Goal: Information Seeking & Learning: Learn about a topic

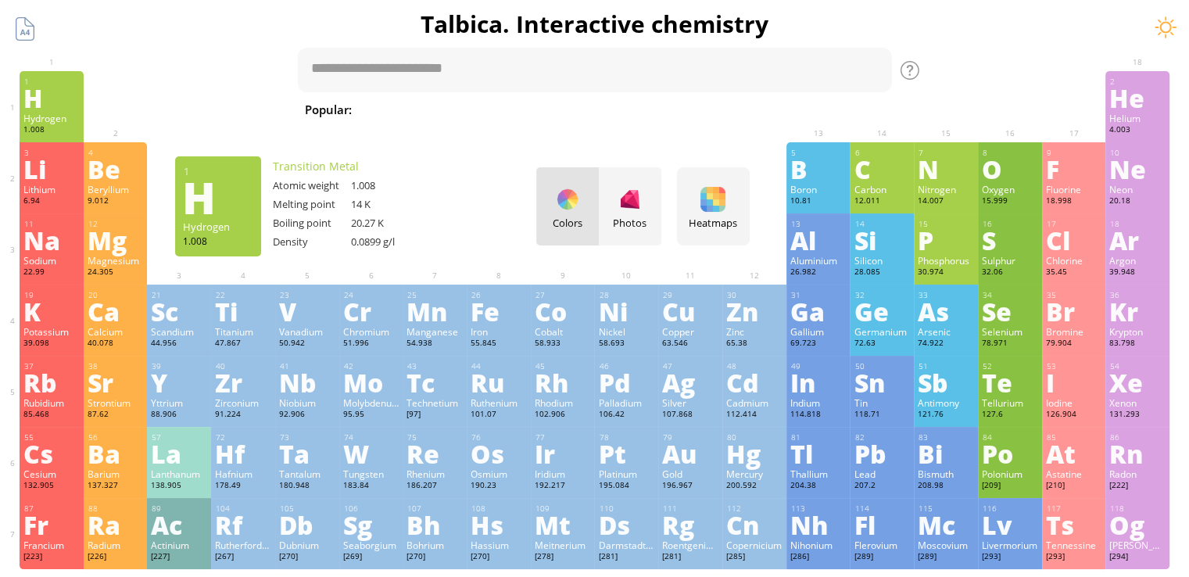
click at [1120, 103] on span "[MEDICAL_DATA]" at bounding box center [1177, 109] width 114 height 19
click at [504, 70] on div "tab" at bounding box center [507, 69] width 47 height 23
type textarea "****"
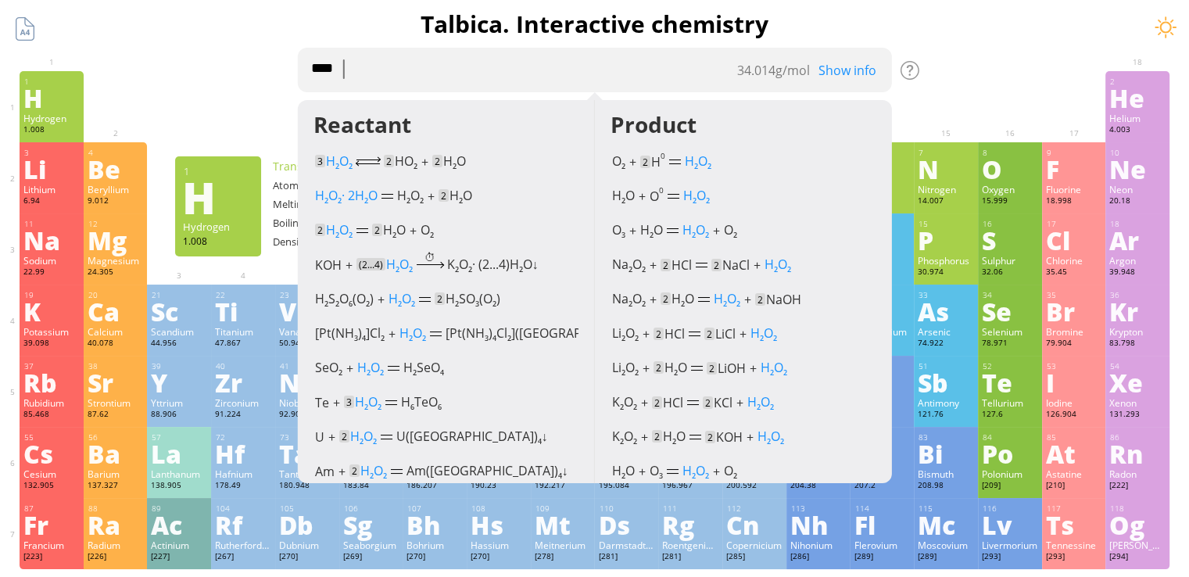
drag, startPoint x: 471, startPoint y: 56, endPoint x: 313, endPoint y: 79, distance: 160.3
click at [313, 79] on textarea "****" at bounding box center [594, 70] width 595 height 45
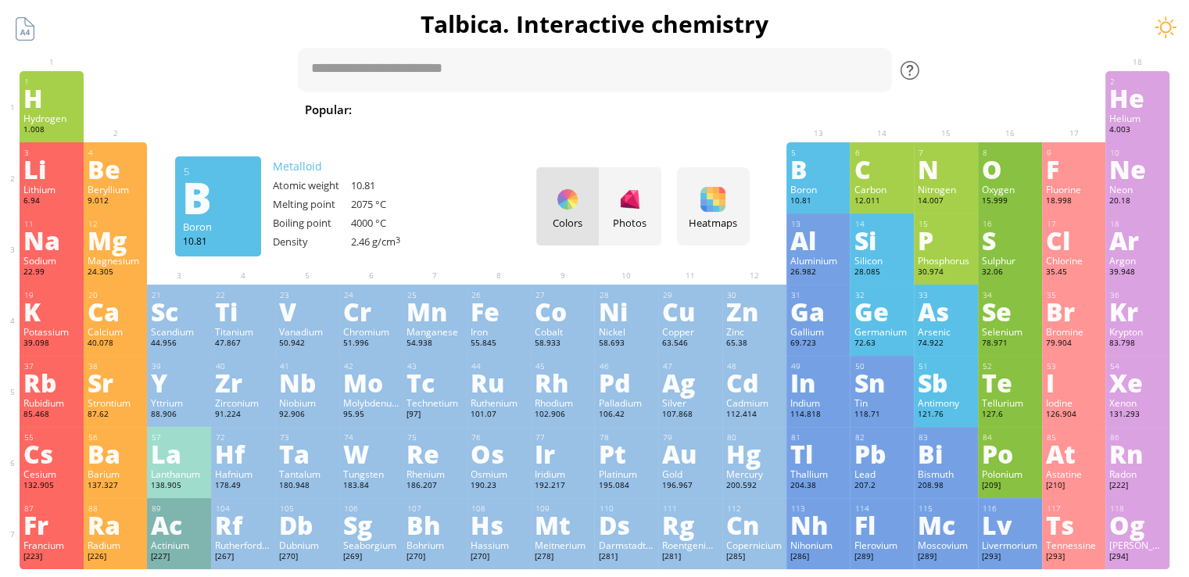
click at [919, 70] on div at bounding box center [910, 70] width 19 height 19
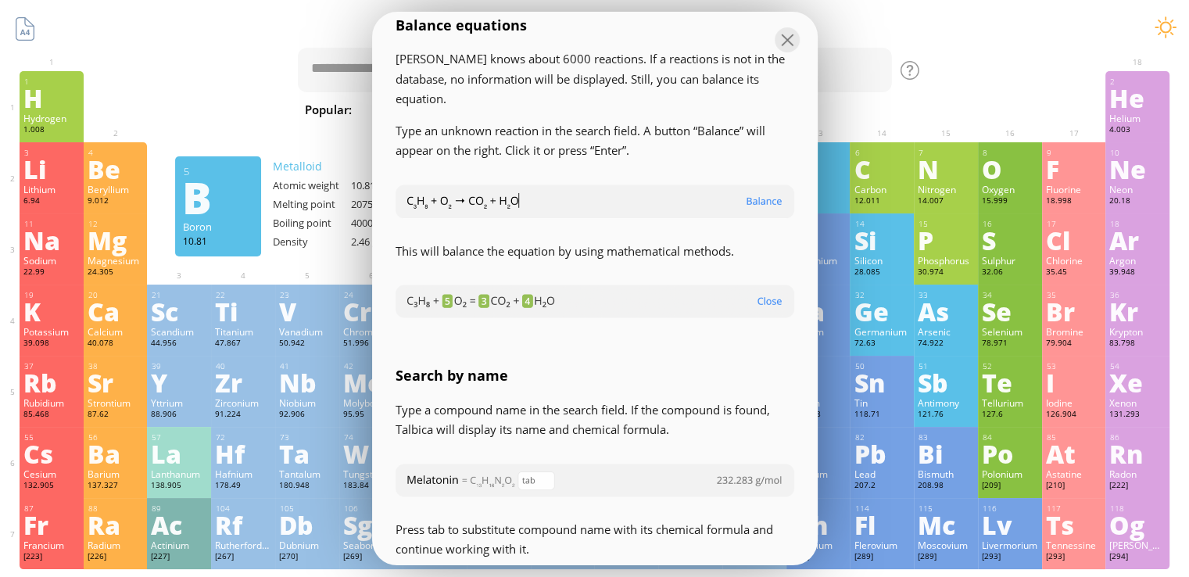
scroll to position [2502, 0]
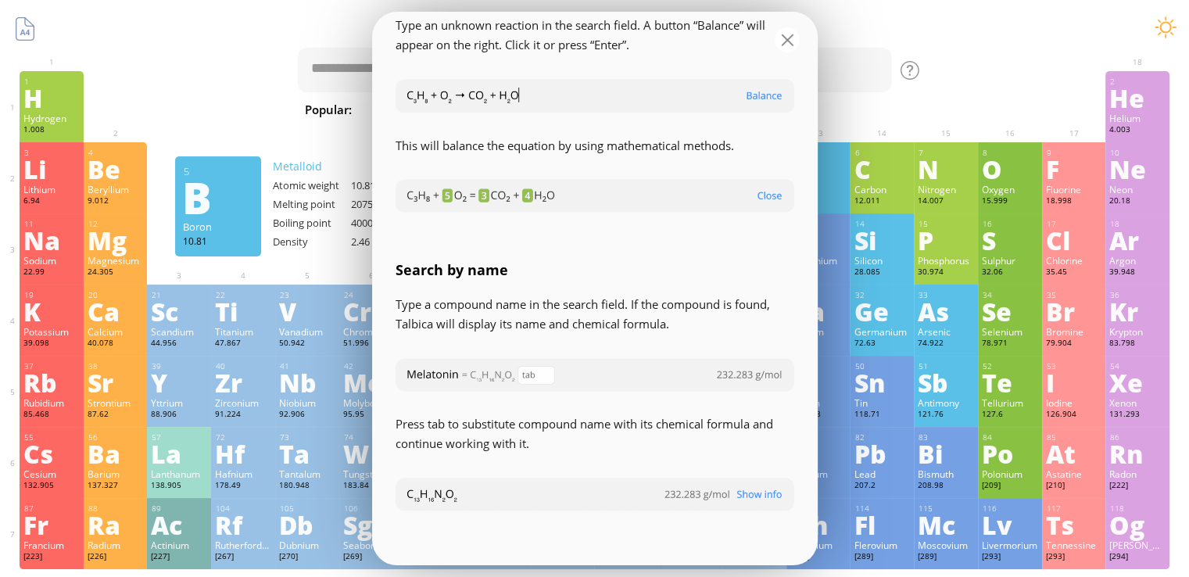
click at [782, 30] on div at bounding box center [787, 39] width 25 height 25
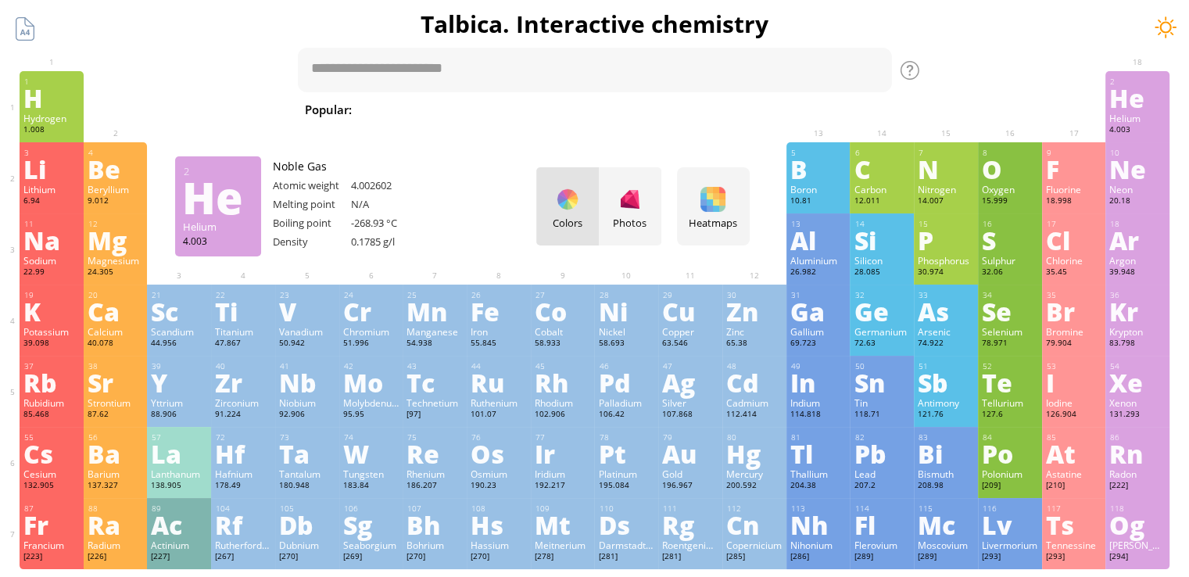
click at [1160, 29] on div at bounding box center [1165, 27] width 23 height 23
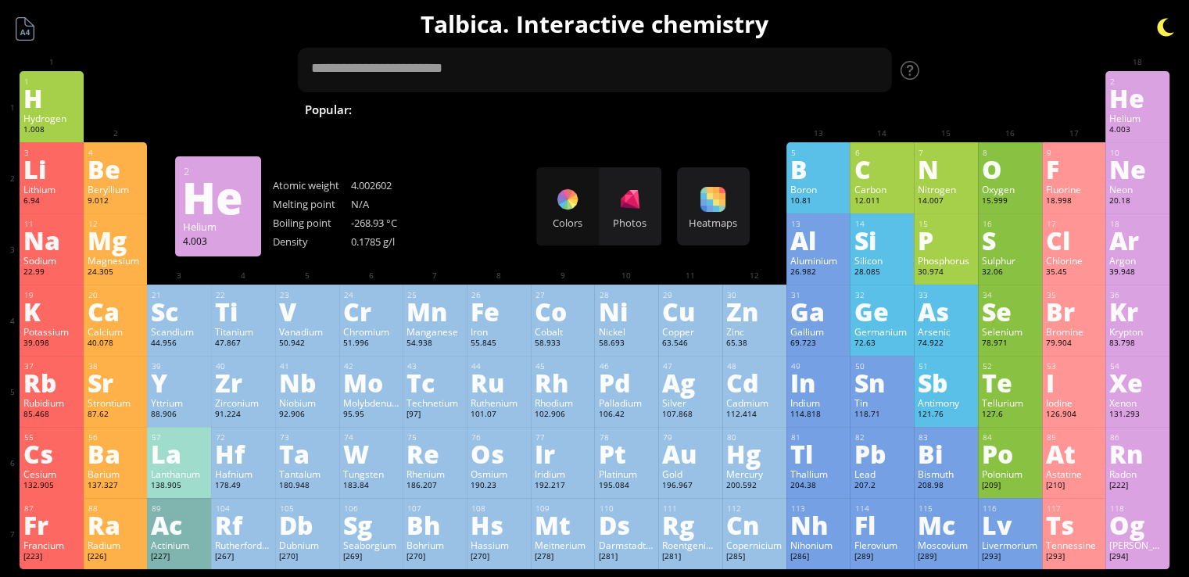
click at [1160, 29] on div at bounding box center [1165, 27] width 23 height 23
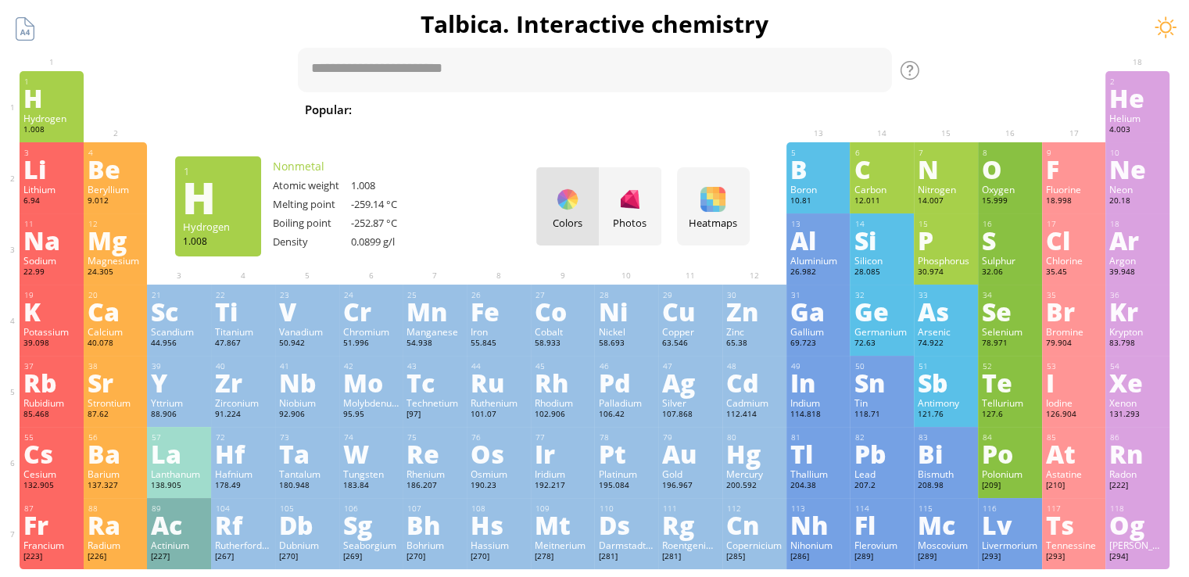
click at [66, 129] on div "1.008" at bounding box center [51, 130] width 56 height 13
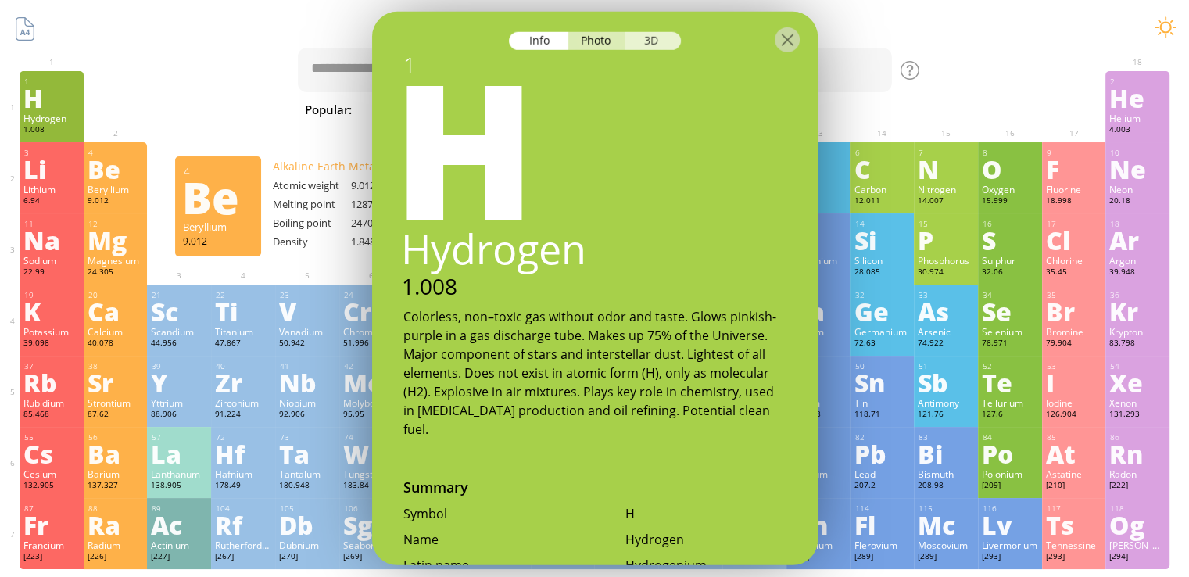
click at [652, 45] on div "3D" at bounding box center [653, 41] width 56 height 18
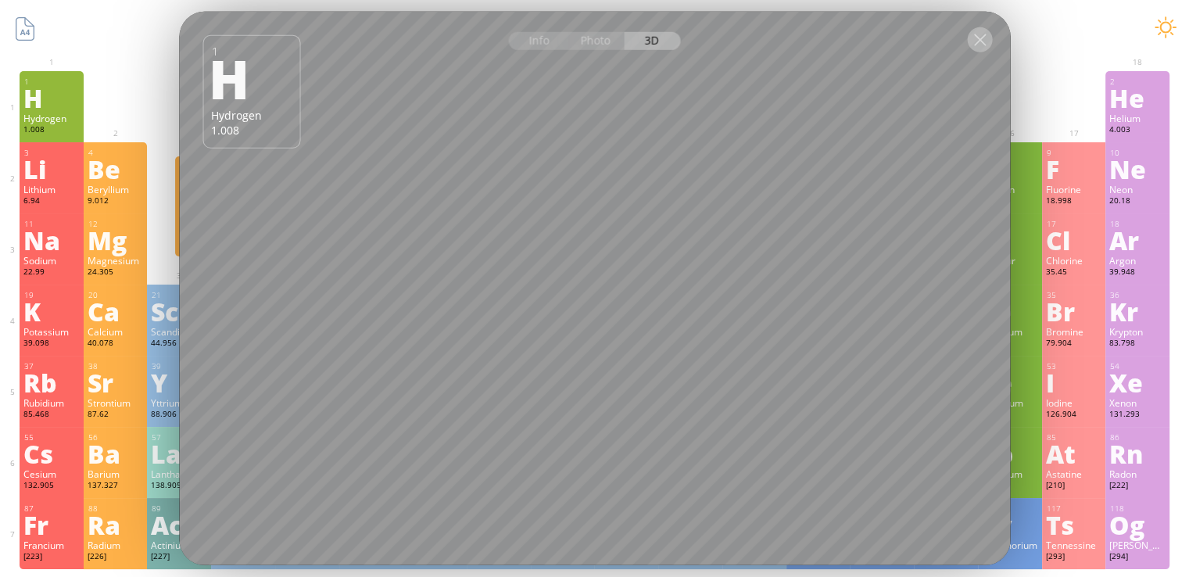
click at [977, 40] on div at bounding box center [979, 39] width 25 height 25
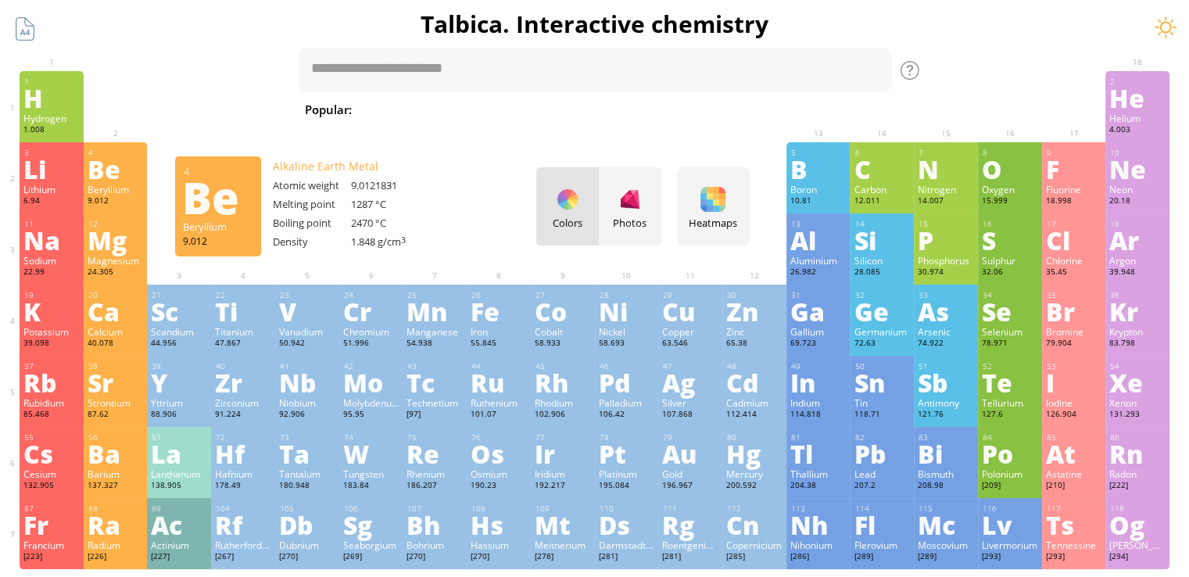
click at [111, 173] on div "Be" at bounding box center [116, 168] width 56 height 25
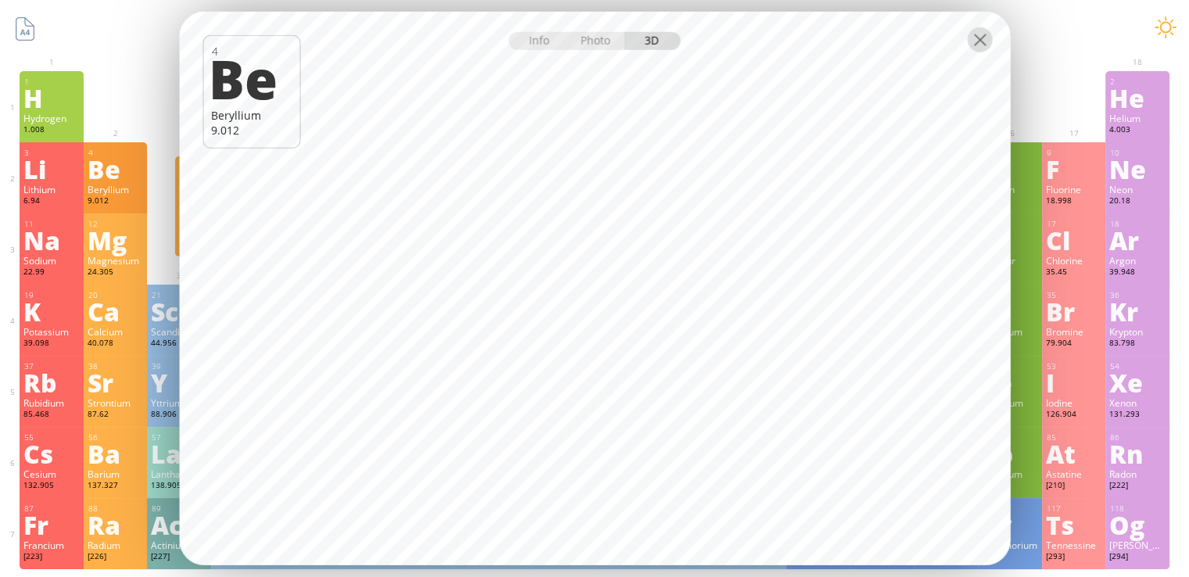
click at [990, 41] on div at bounding box center [979, 39] width 25 height 25
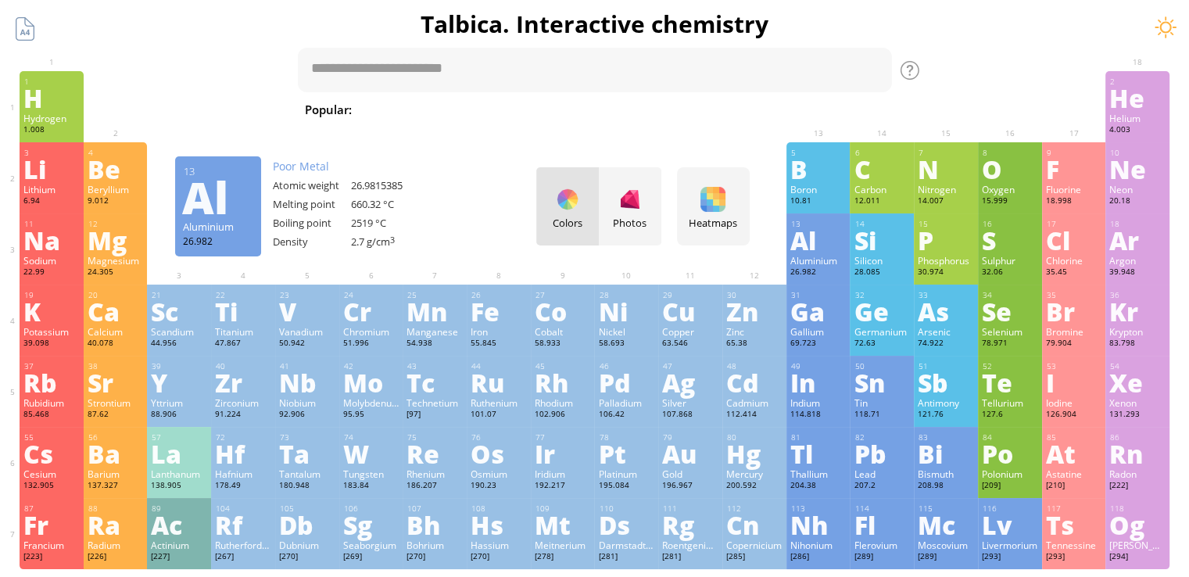
click at [824, 246] on div "Al" at bounding box center [818, 240] width 56 height 25
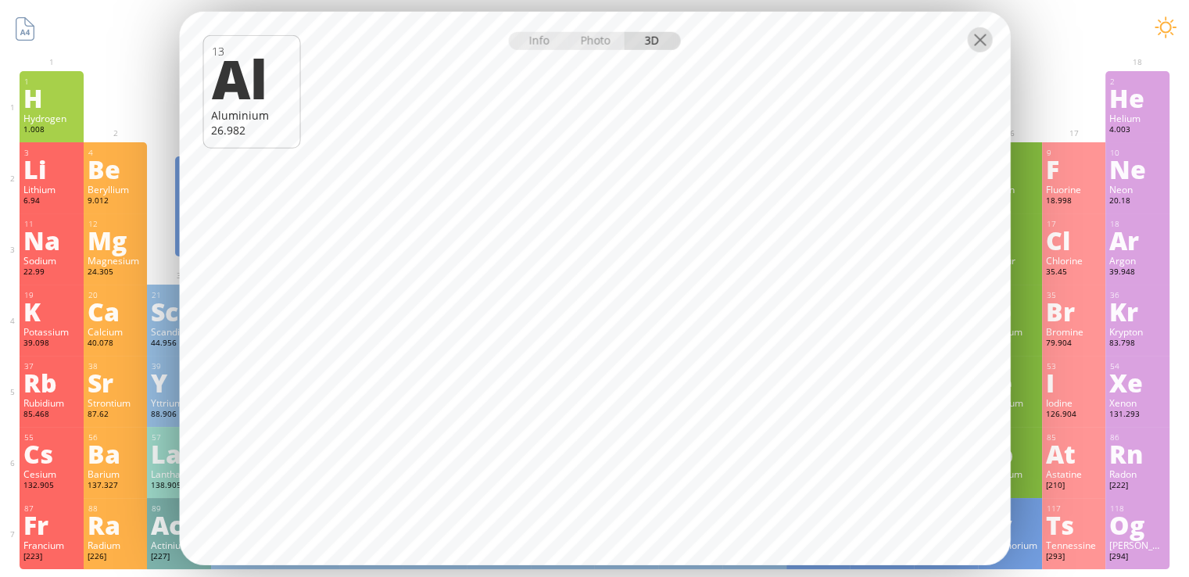
click at [982, 51] on div at bounding box center [979, 39] width 25 height 25
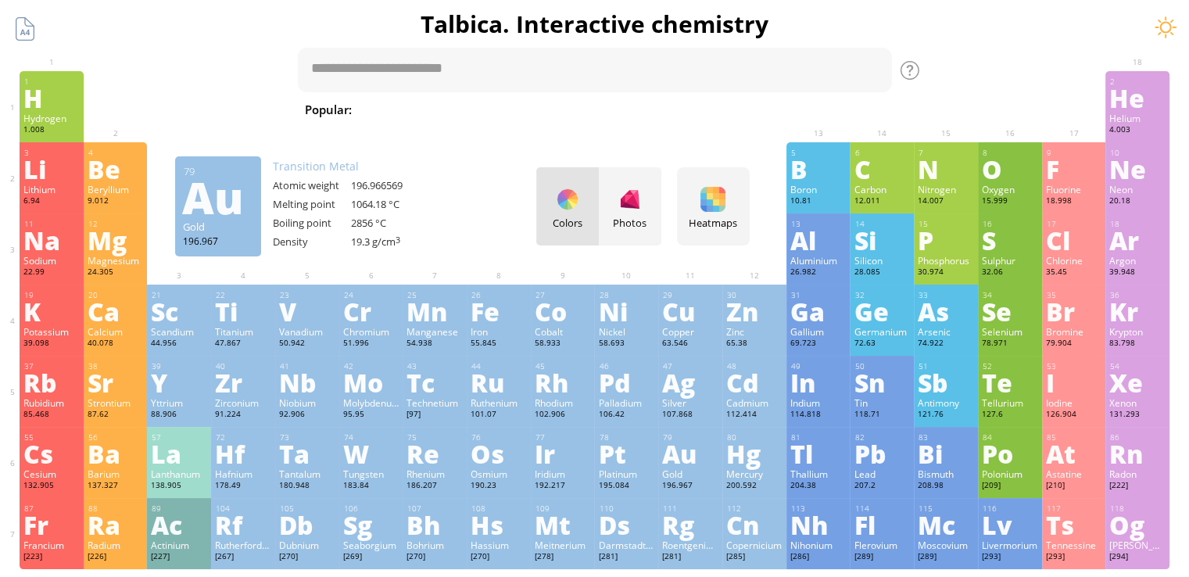
click at [701, 466] on div "Au" at bounding box center [690, 453] width 56 height 25
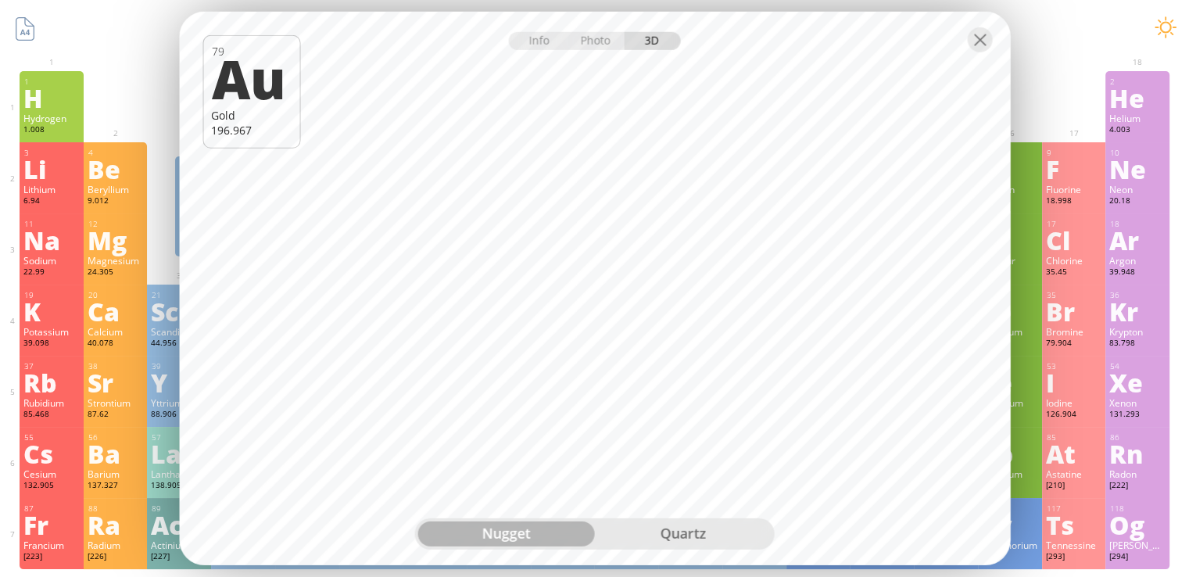
click at [698, 546] on div "quartz" at bounding box center [683, 533] width 177 height 25
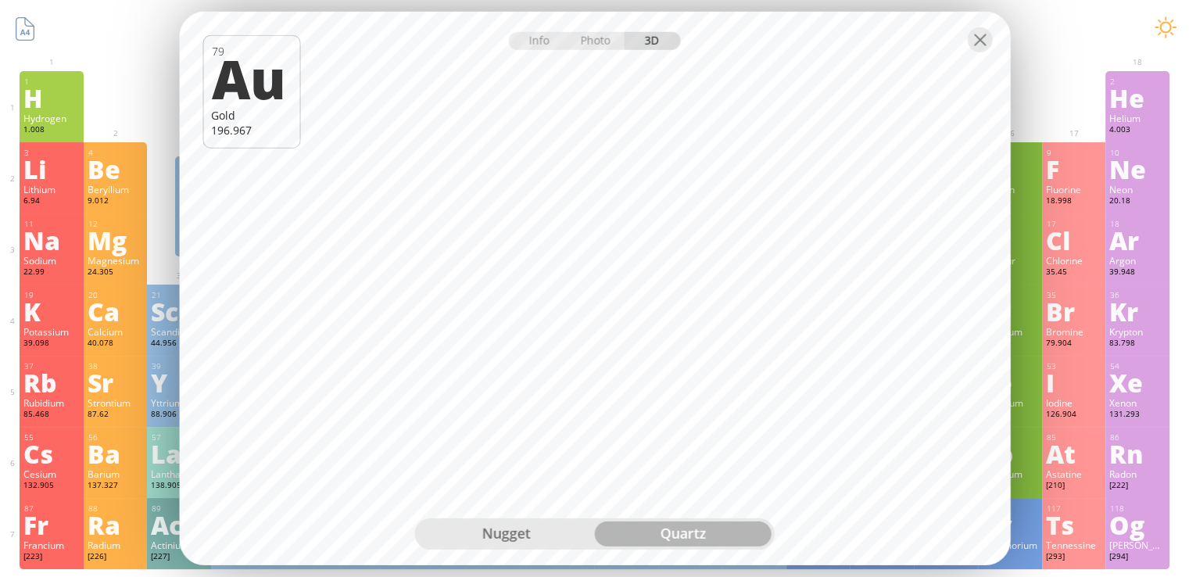
click at [514, 542] on div "nugget" at bounding box center [506, 533] width 177 height 25
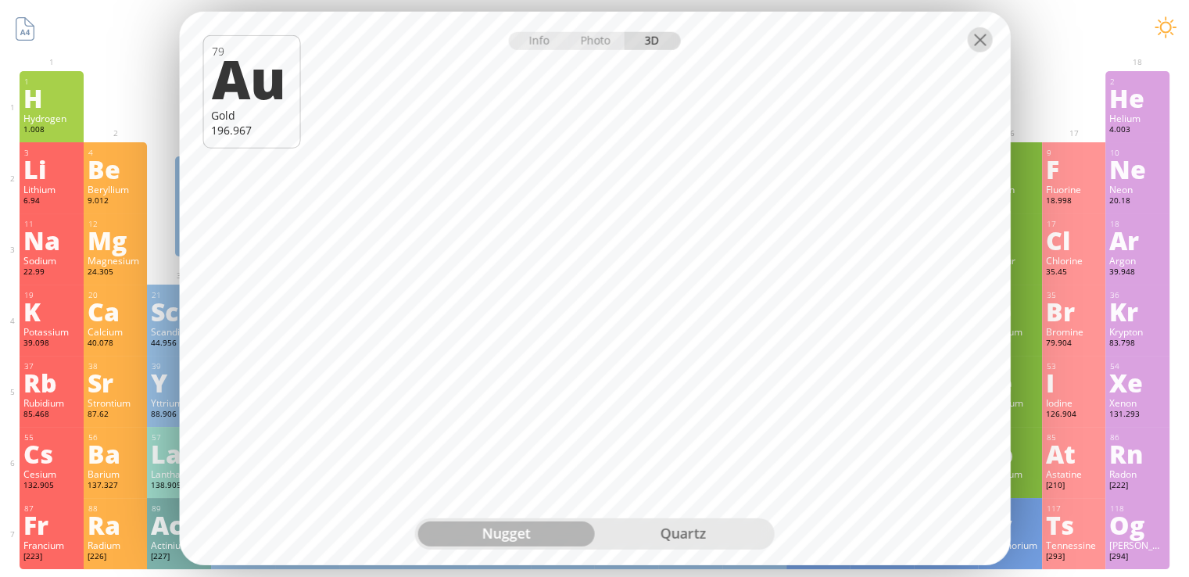
click at [987, 48] on div at bounding box center [979, 39] width 25 height 25
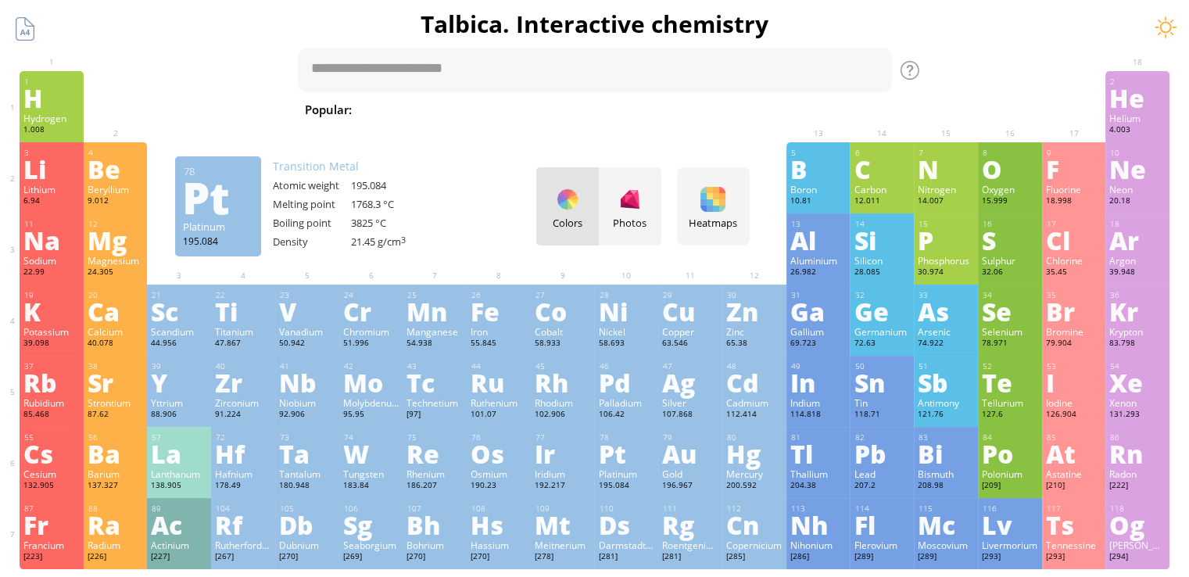
click at [622, 466] on div "Pt" at bounding box center [626, 453] width 56 height 25
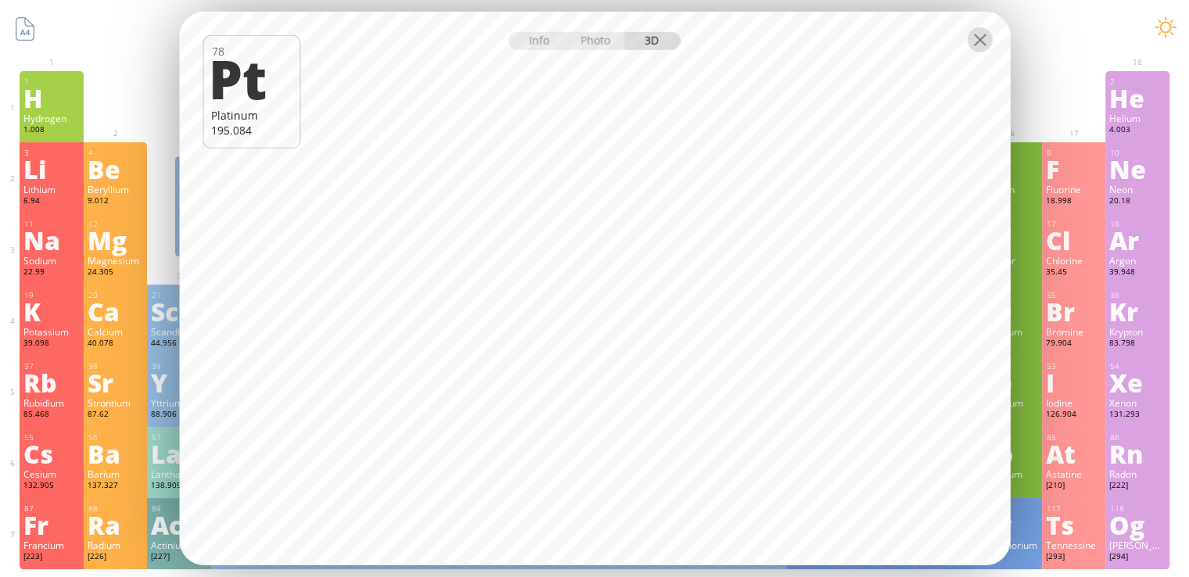
click at [973, 48] on div at bounding box center [979, 39] width 25 height 25
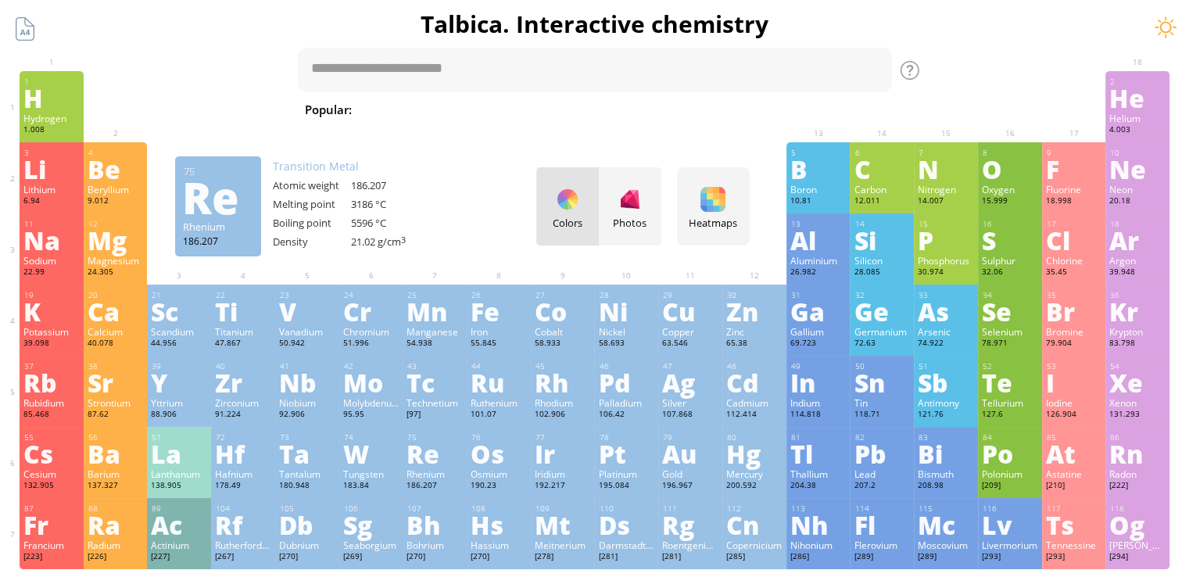
click at [425, 454] on div "Re" at bounding box center [435, 453] width 56 height 25
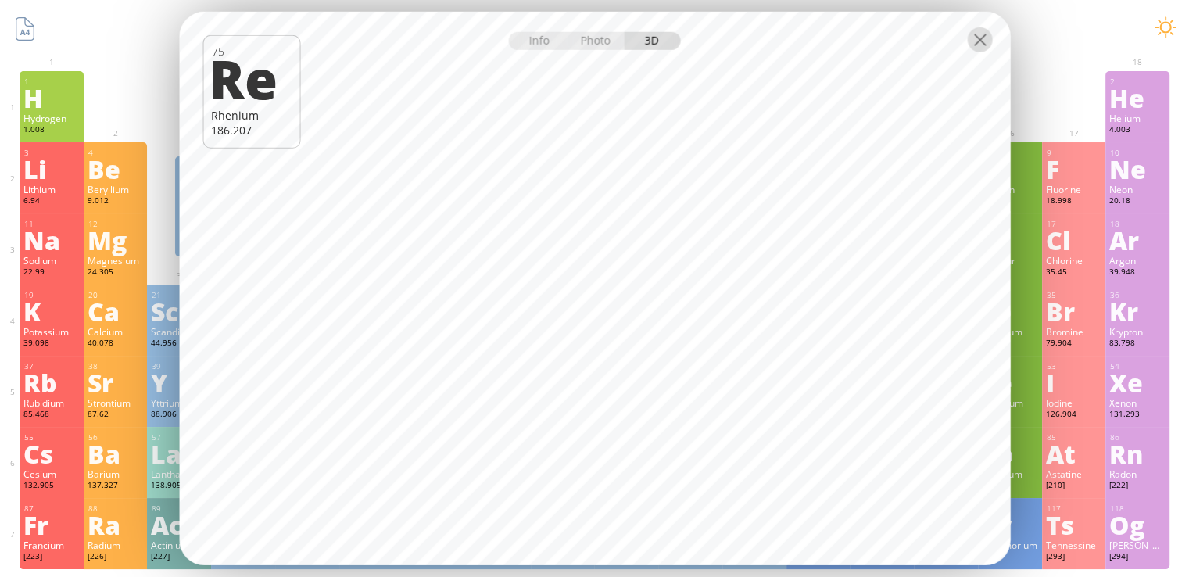
click at [986, 41] on div at bounding box center [979, 39] width 25 height 25
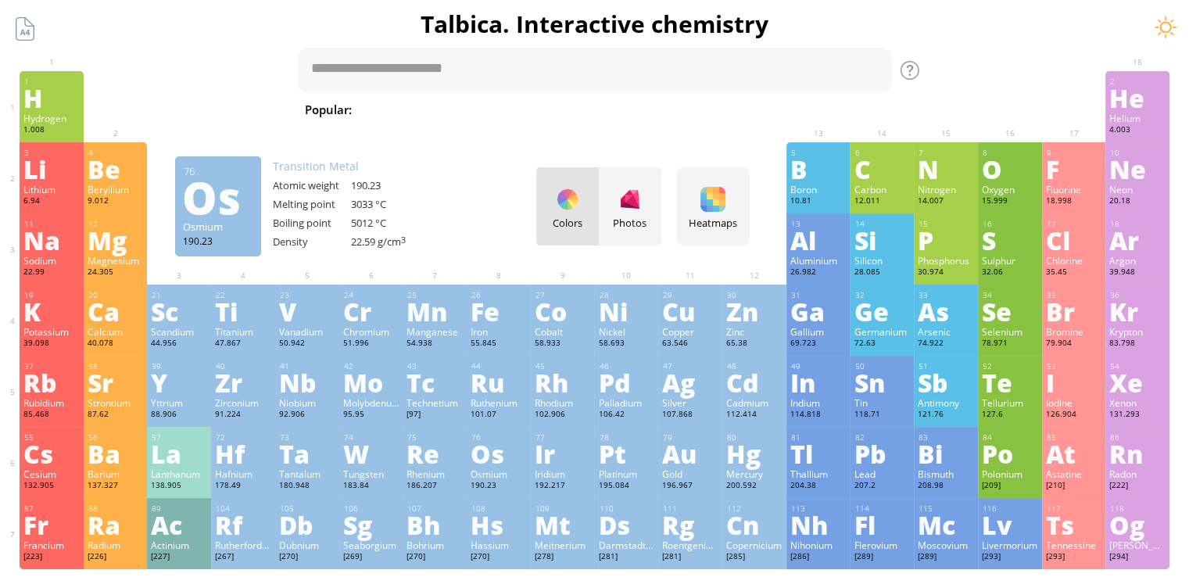
click at [511, 446] on div "Os" at bounding box center [499, 453] width 56 height 25
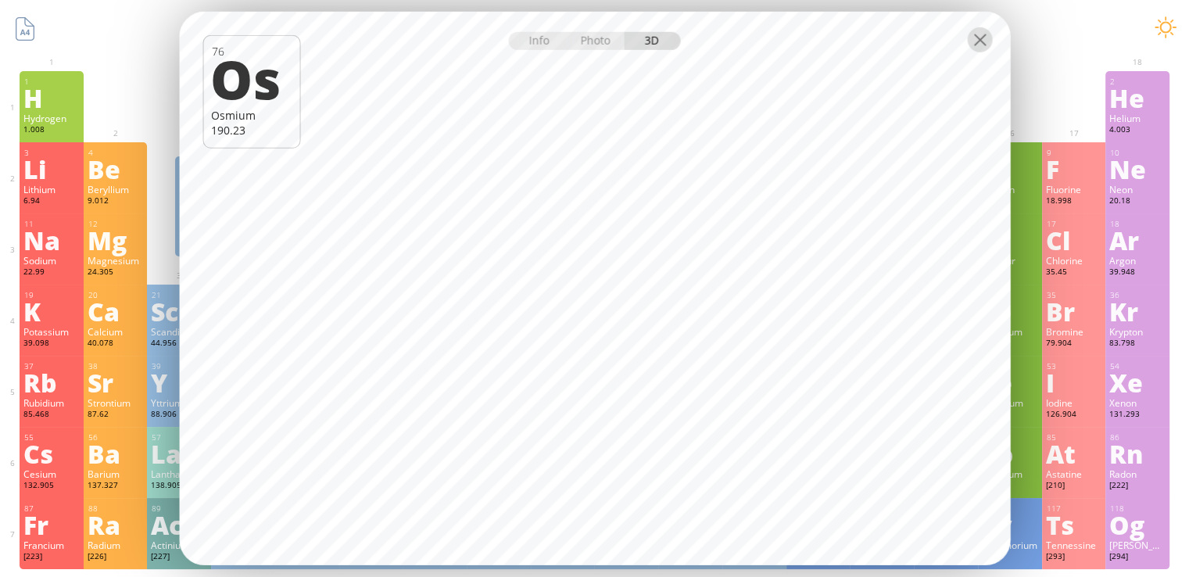
click at [983, 48] on div at bounding box center [979, 39] width 25 height 25
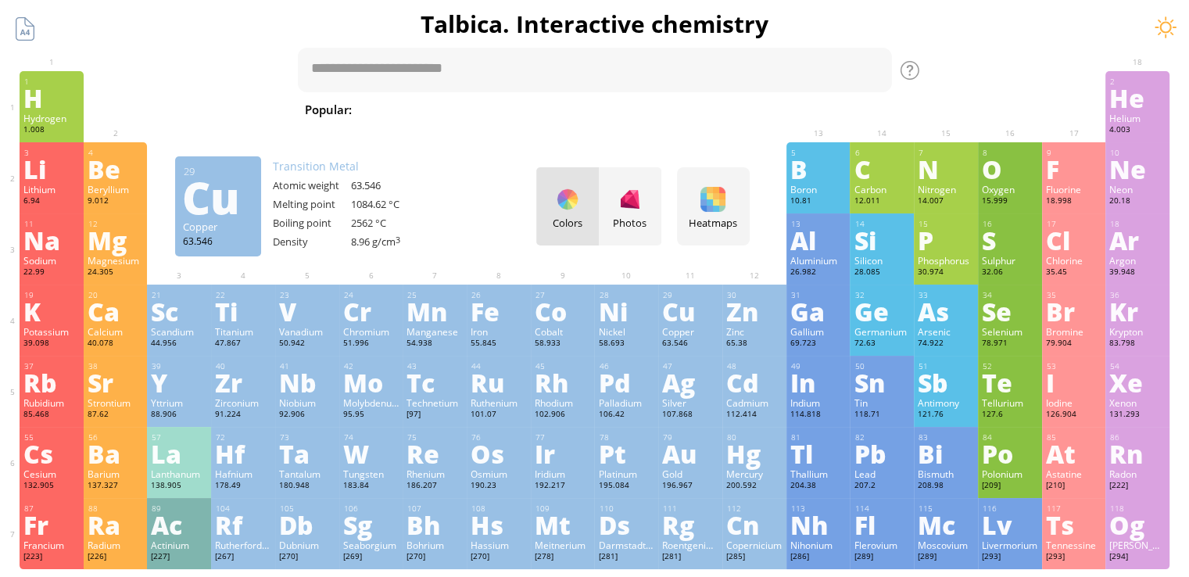
click at [697, 324] on div "Cu" at bounding box center [690, 311] width 56 height 25
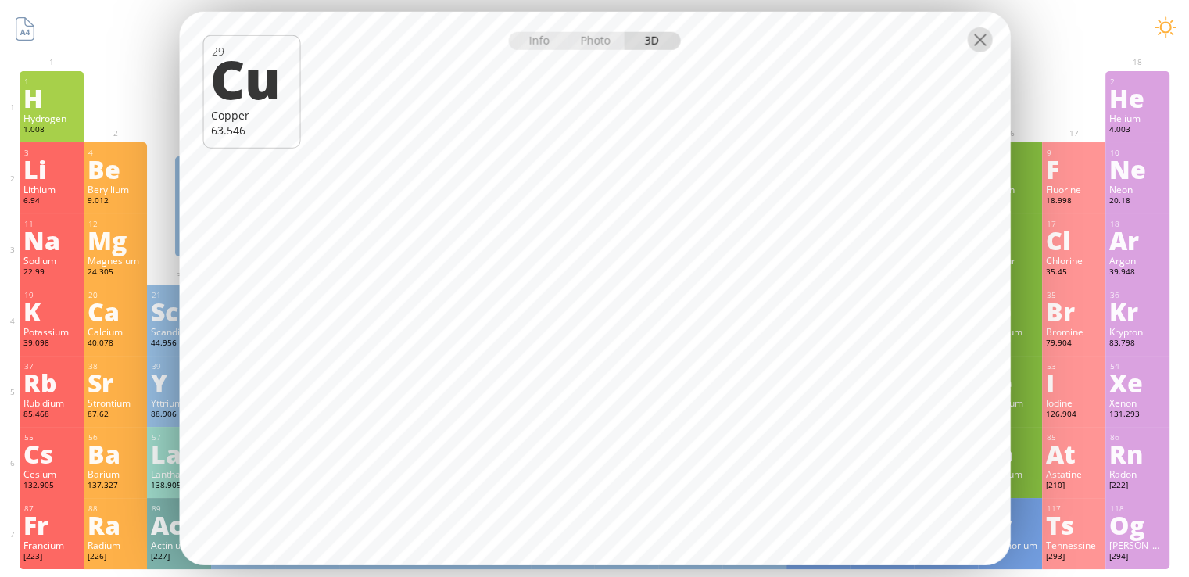
click at [984, 42] on div at bounding box center [979, 39] width 25 height 25
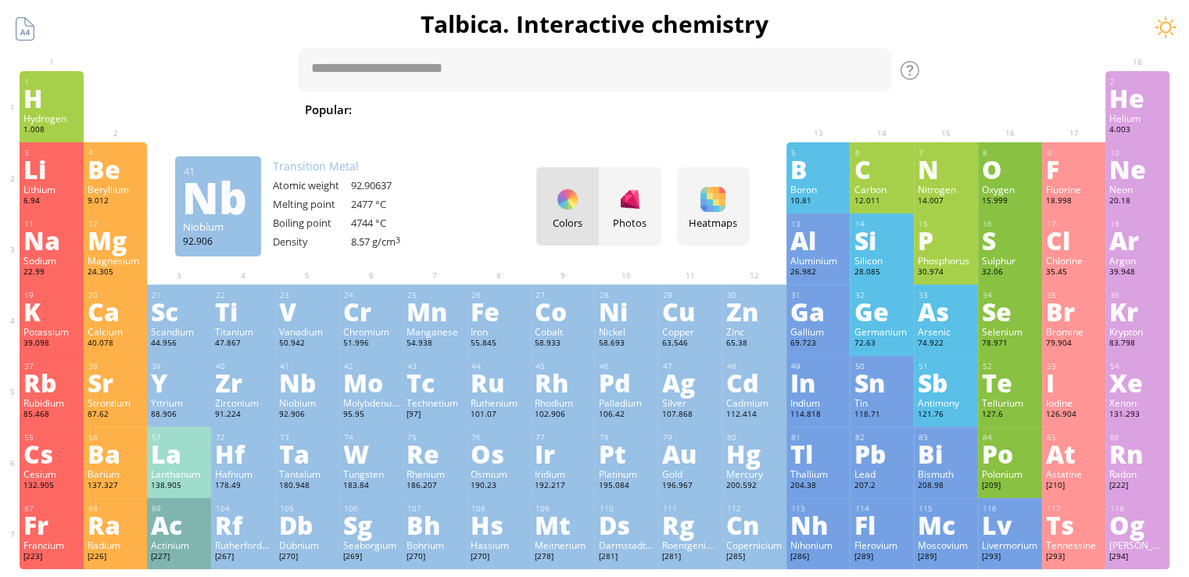
click at [306, 385] on div "Nb" at bounding box center [307, 382] width 56 height 25
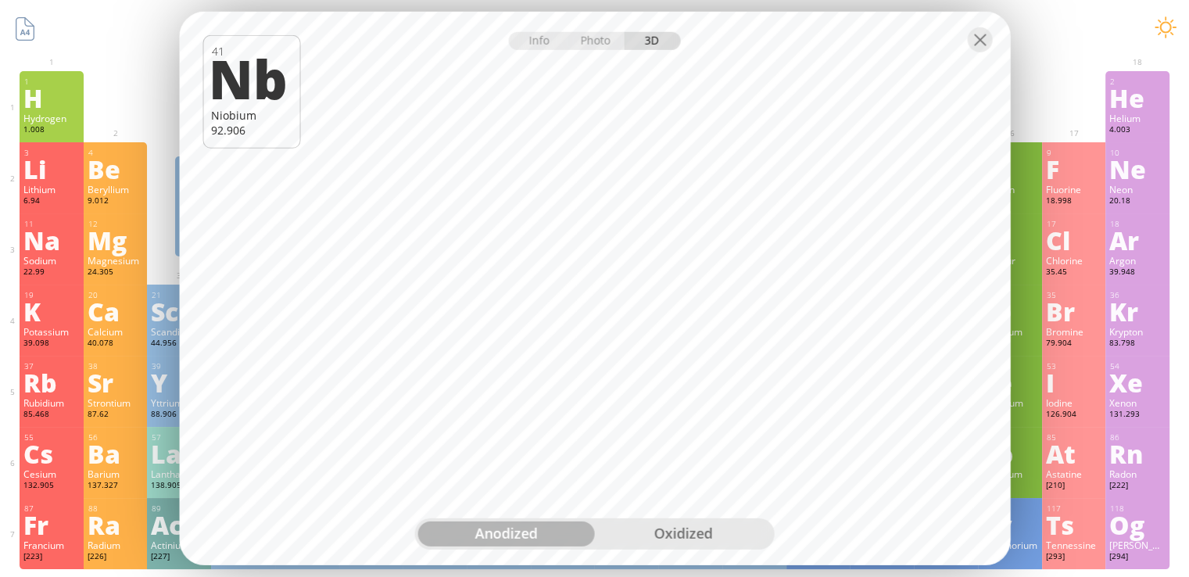
click at [705, 536] on div "oxidized" at bounding box center [683, 533] width 177 height 25
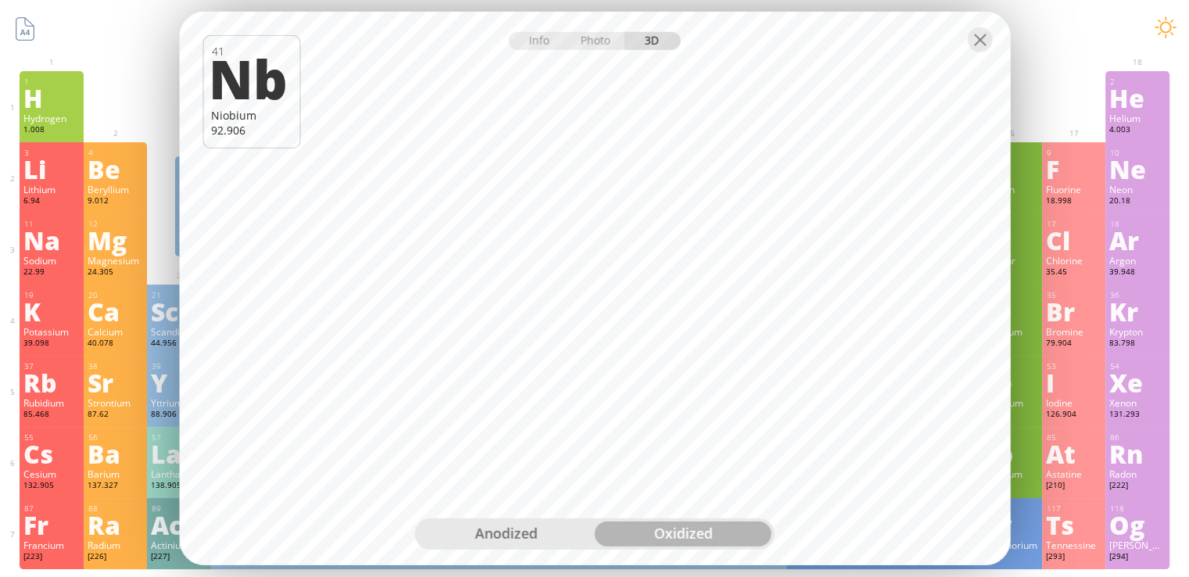
click at [535, 531] on div "anodized" at bounding box center [506, 533] width 177 height 25
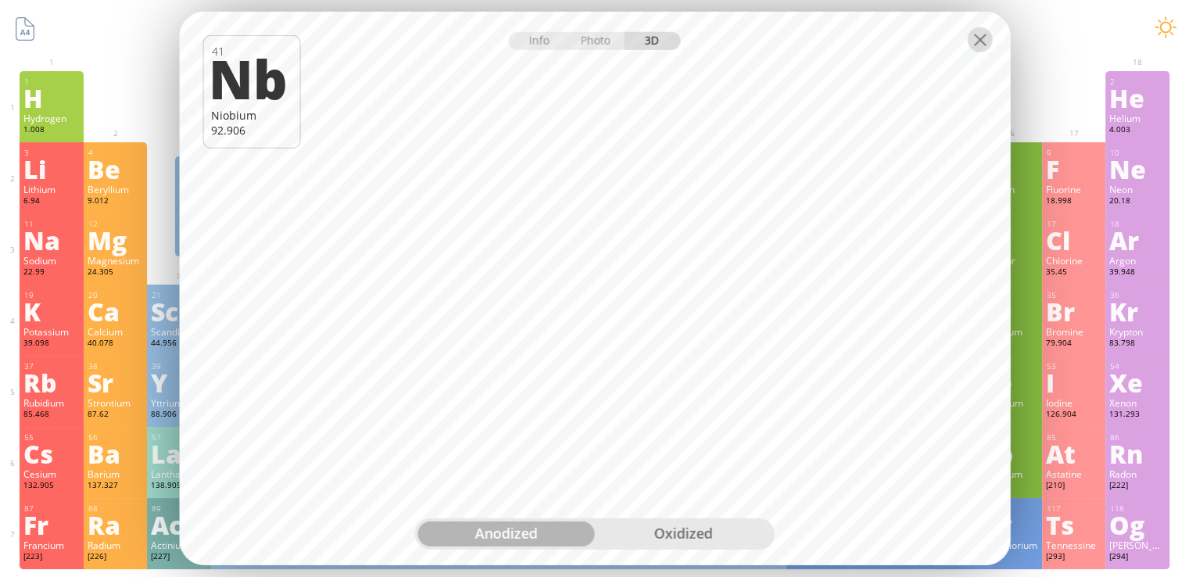
click at [983, 38] on div at bounding box center [979, 39] width 25 height 25
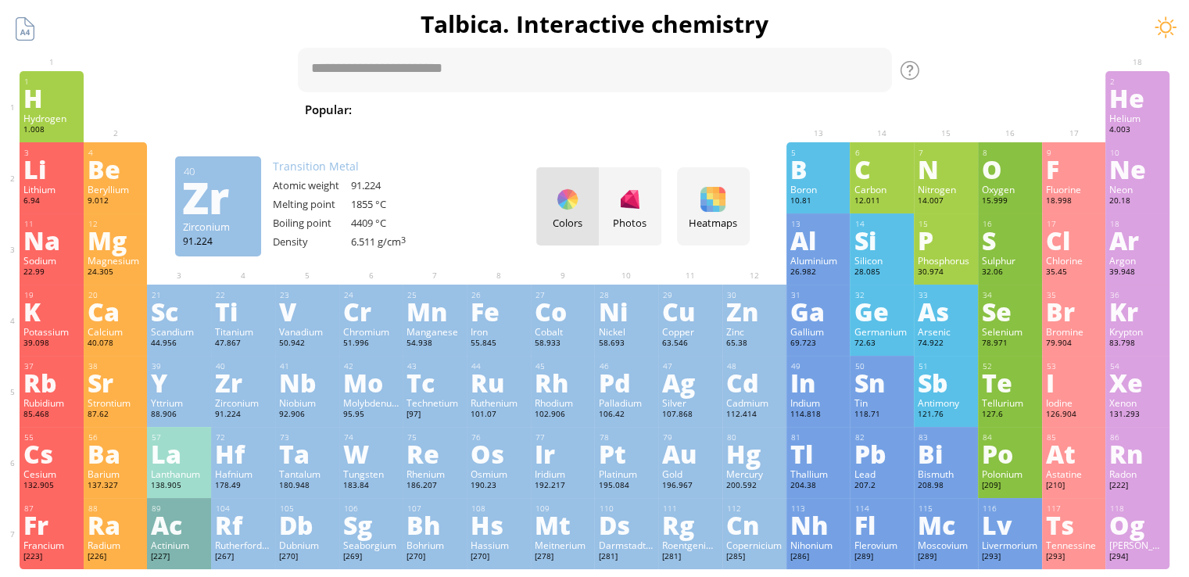
click at [247, 399] on div "Zirconium" at bounding box center [243, 402] width 56 height 13
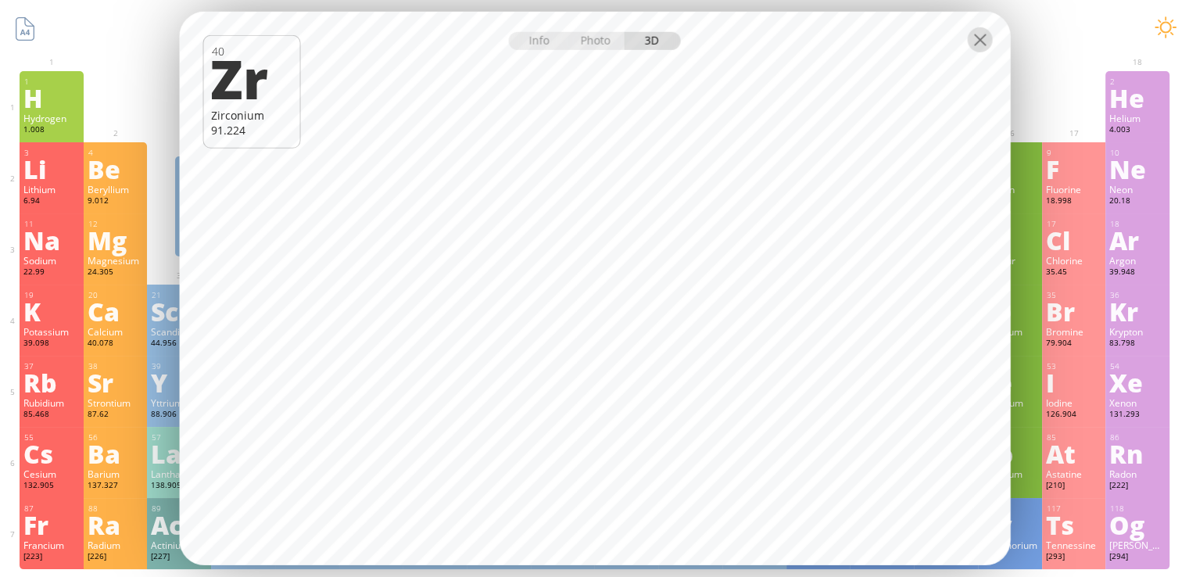
click at [970, 38] on div at bounding box center [979, 39] width 25 height 25
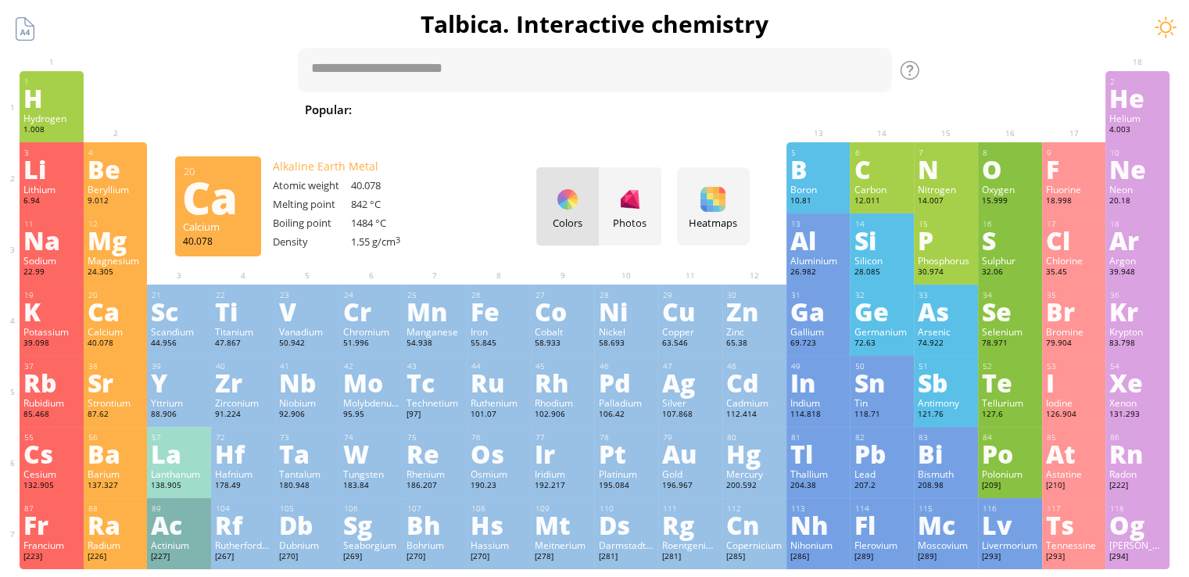
click at [116, 317] on div "Ca" at bounding box center [116, 311] width 56 height 25
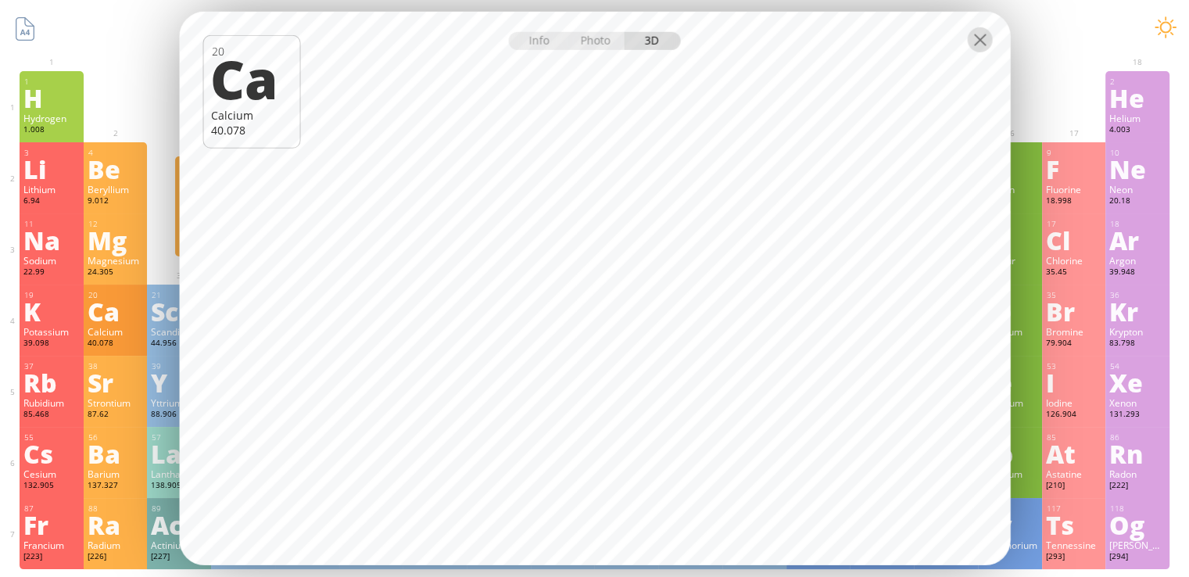
click at [980, 40] on div at bounding box center [979, 39] width 25 height 25
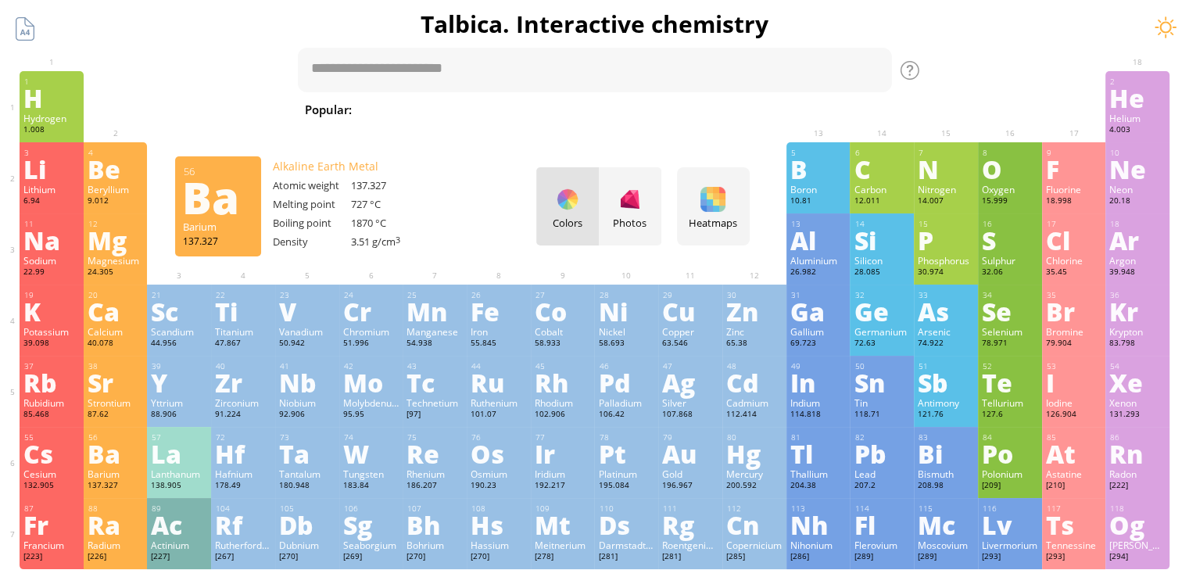
click at [118, 466] on div "Ba" at bounding box center [116, 453] width 56 height 25
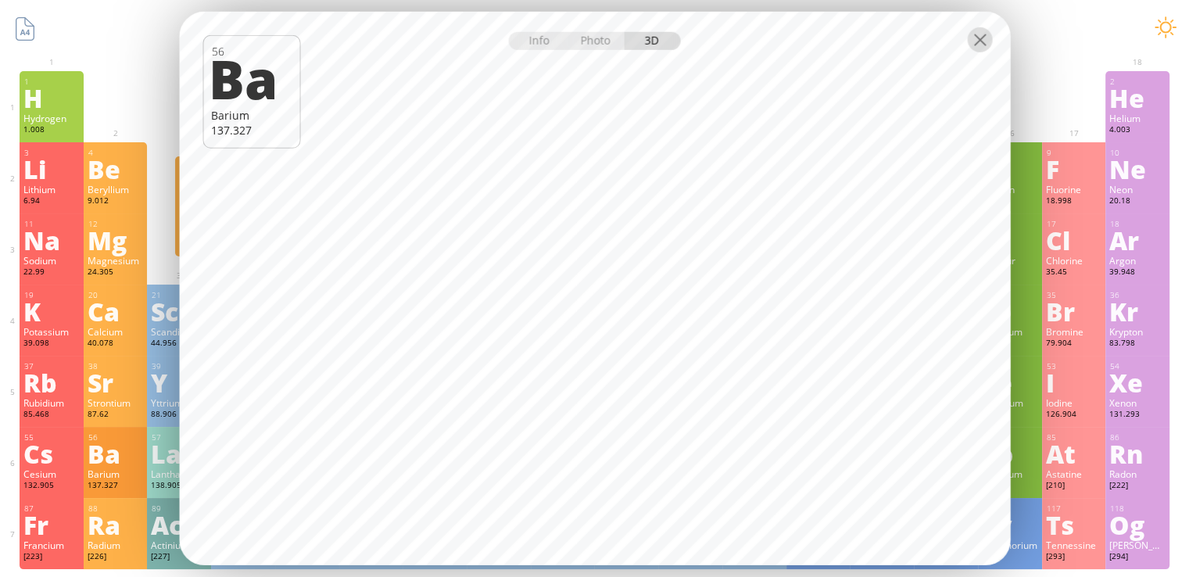
click at [982, 45] on div at bounding box center [979, 39] width 25 height 25
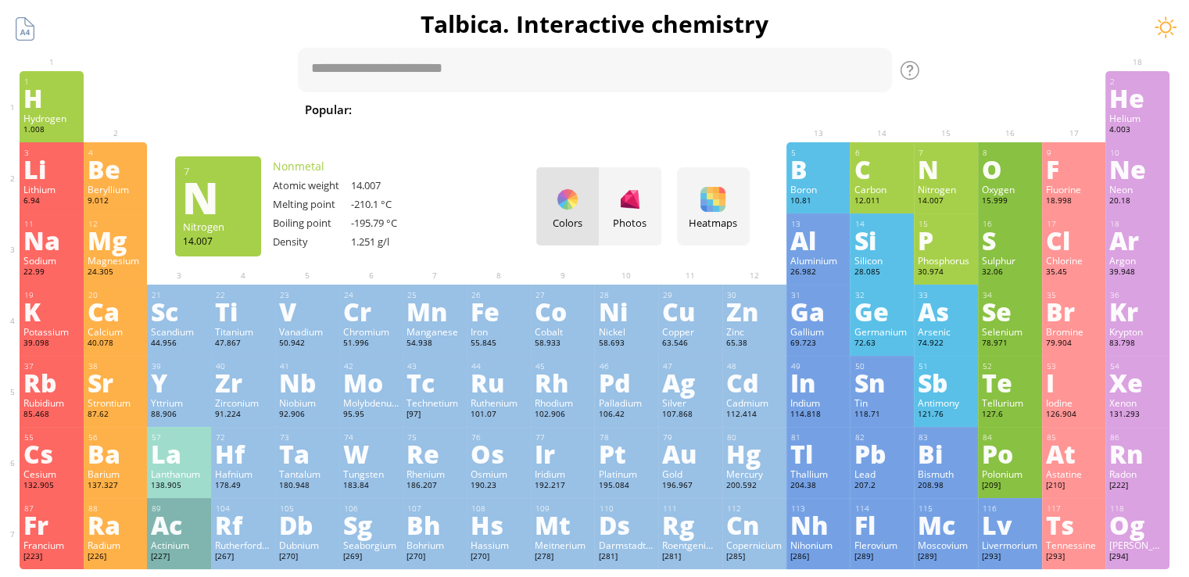
click at [929, 169] on div "N" at bounding box center [946, 168] width 56 height 25
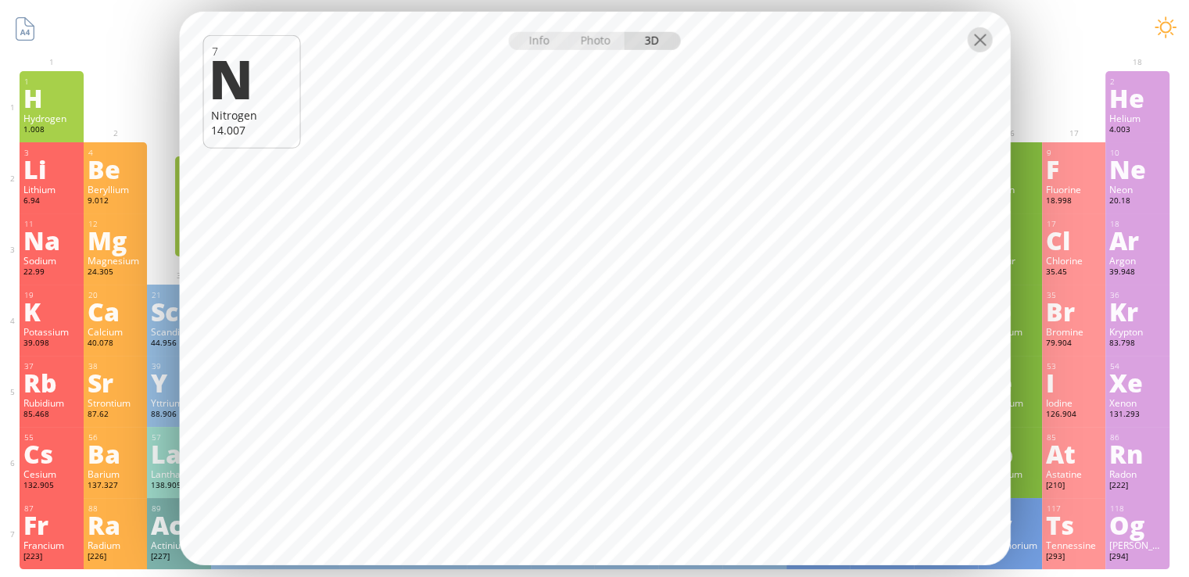
click at [980, 32] on div at bounding box center [979, 39] width 25 height 25
click at [979, 31] on div at bounding box center [979, 39] width 25 height 25
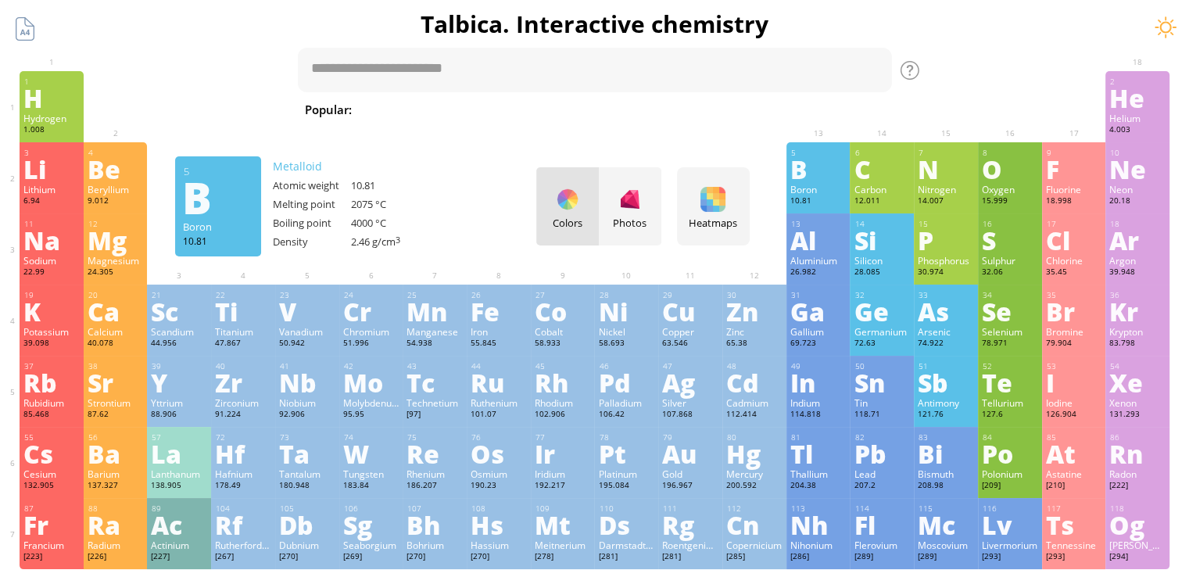
click at [809, 188] on div "Boron" at bounding box center [818, 189] width 56 height 13
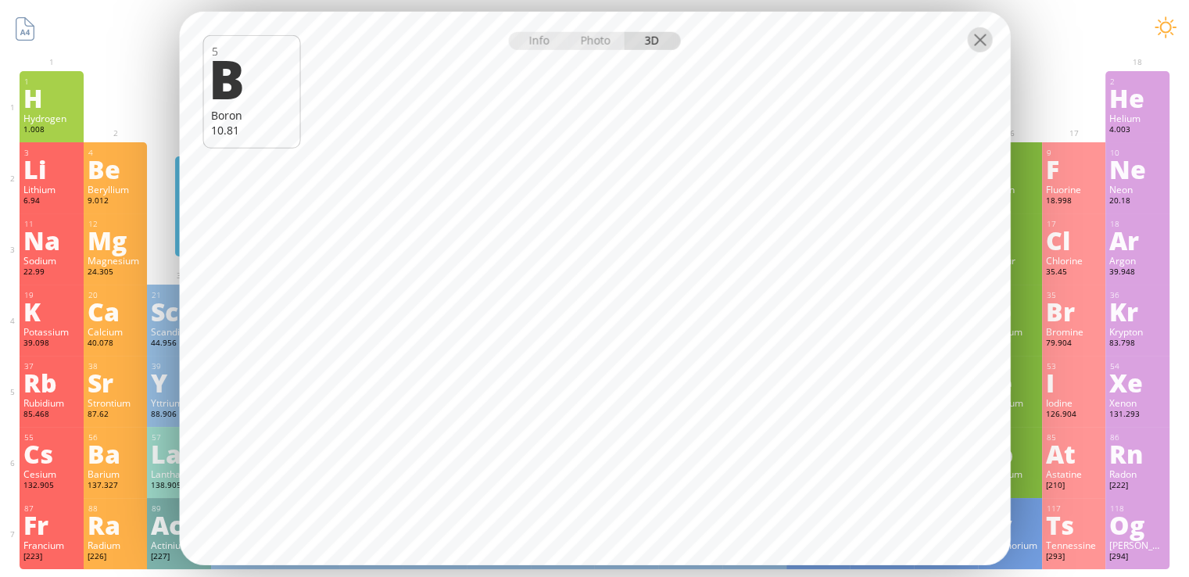
click at [982, 47] on div at bounding box center [979, 39] width 25 height 25
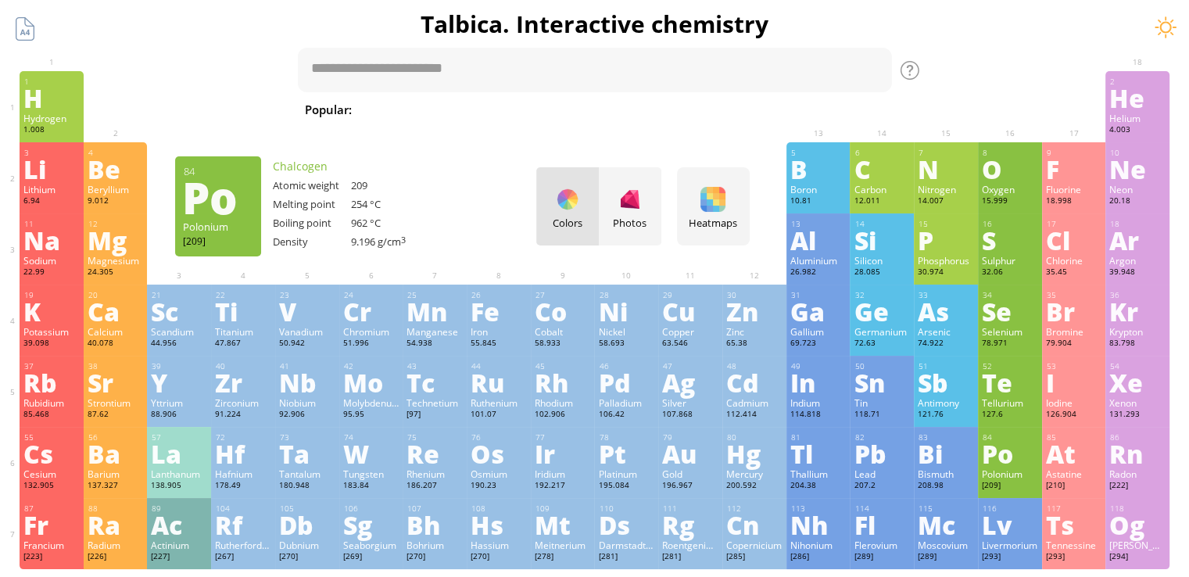
click at [1020, 435] on div "84" at bounding box center [1011, 437] width 56 height 10
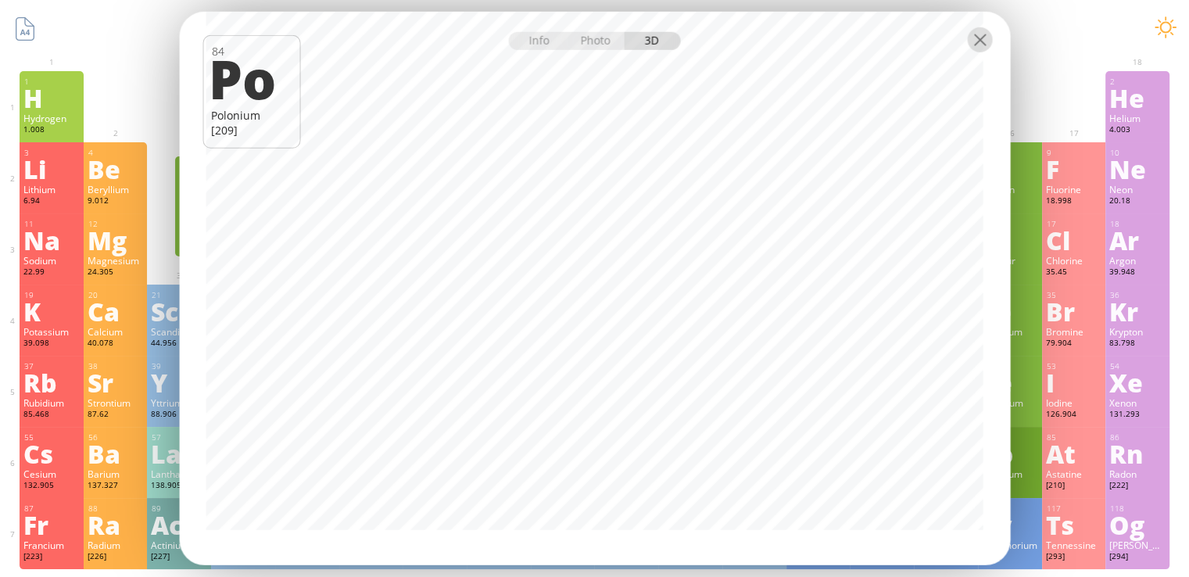
click at [977, 44] on div at bounding box center [979, 39] width 25 height 25
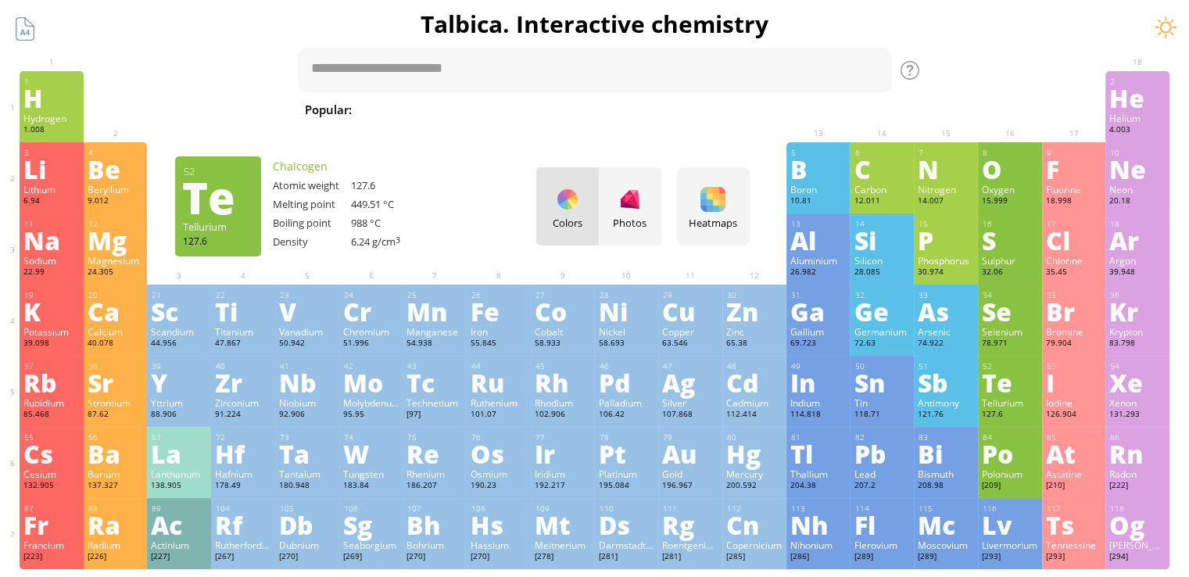
click at [1031, 389] on div "Te" at bounding box center [1010, 382] width 56 height 25
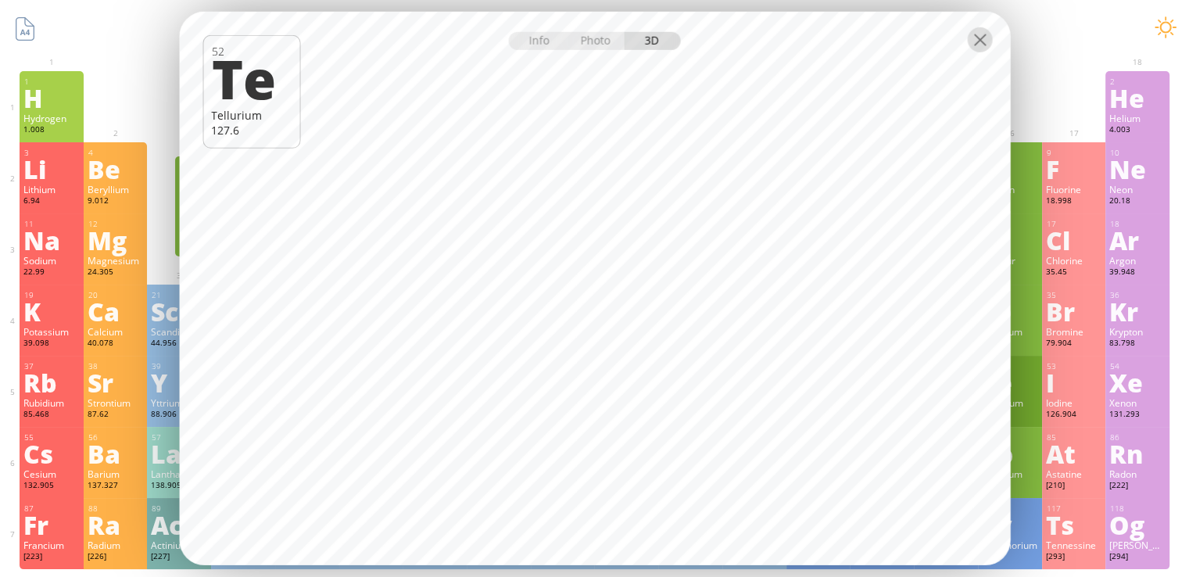
click at [984, 38] on div at bounding box center [979, 39] width 25 height 25
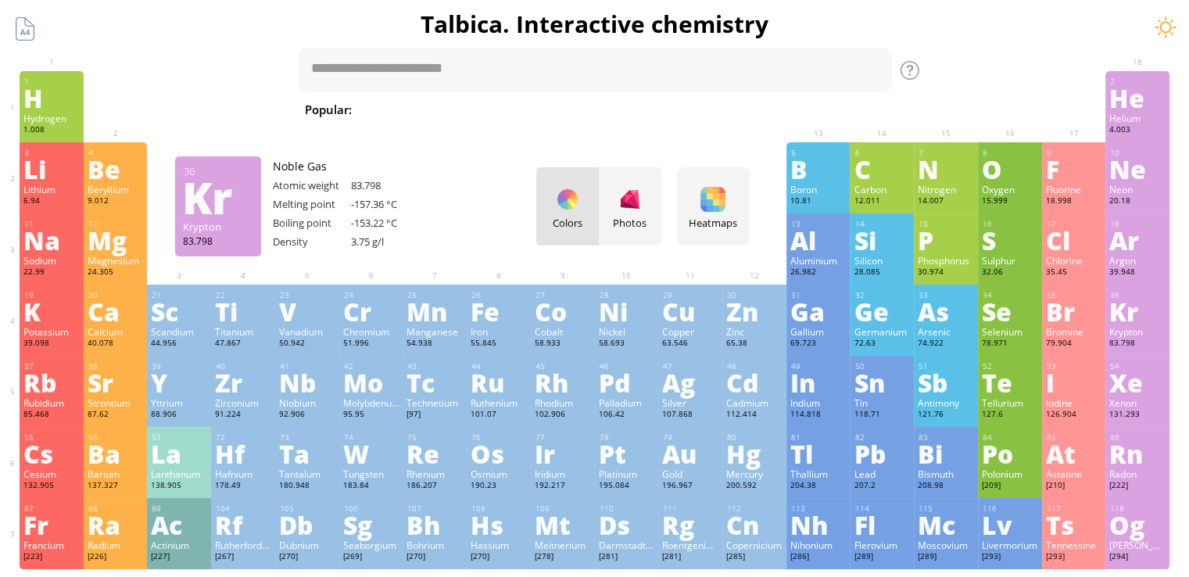
click at [1130, 308] on div "Kr" at bounding box center [1137, 311] width 56 height 25
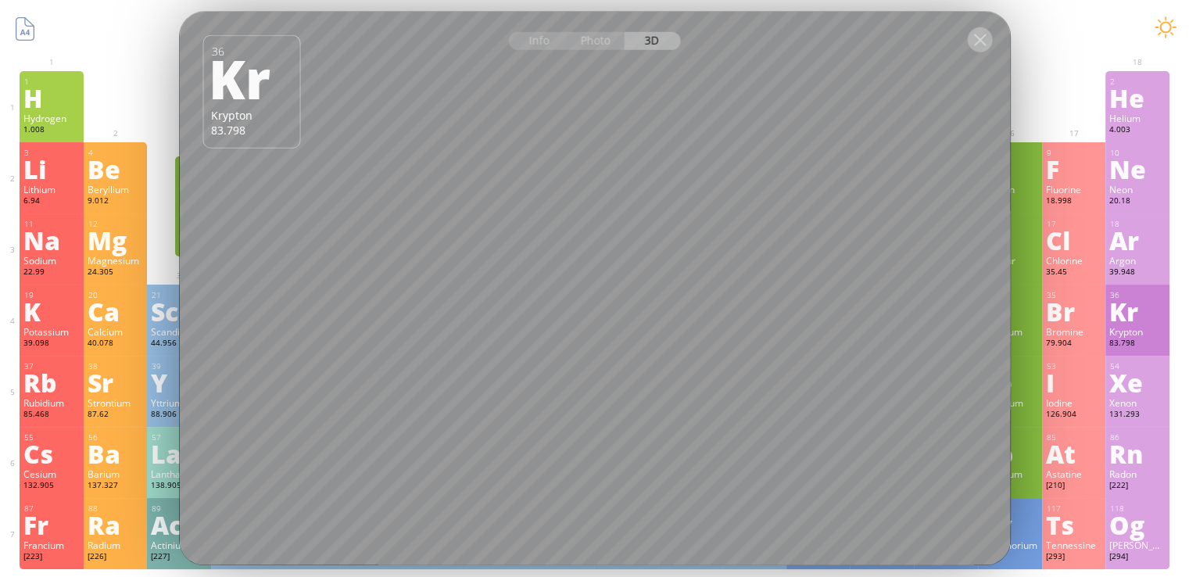
click at [981, 41] on div at bounding box center [979, 39] width 25 height 25
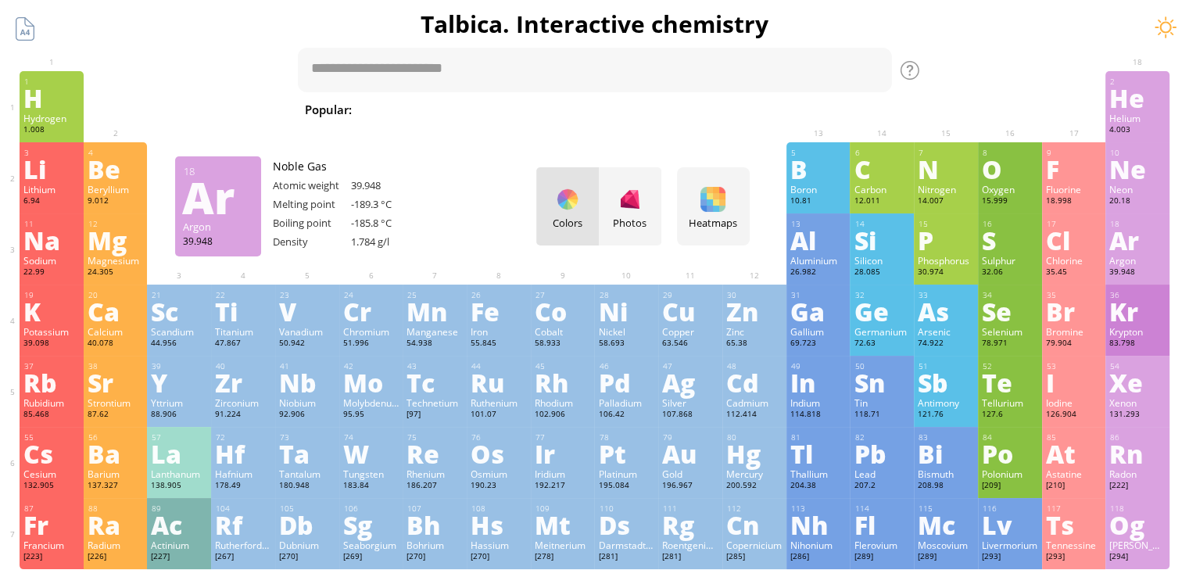
click at [1138, 248] on div "Ar" at bounding box center [1137, 240] width 56 height 25
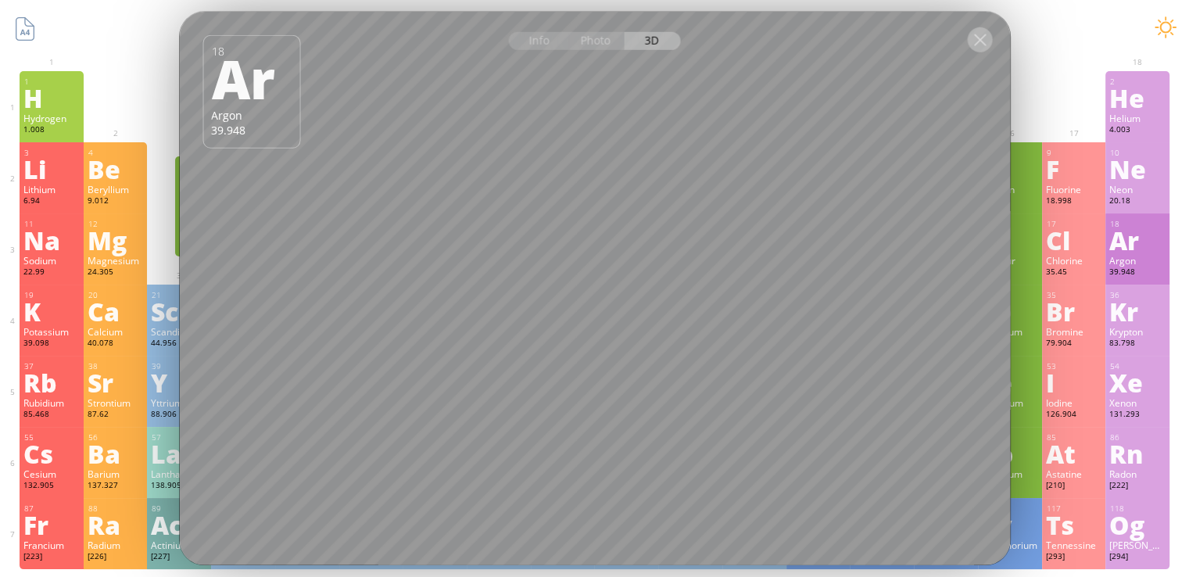
click at [976, 45] on div at bounding box center [979, 39] width 25 height 25
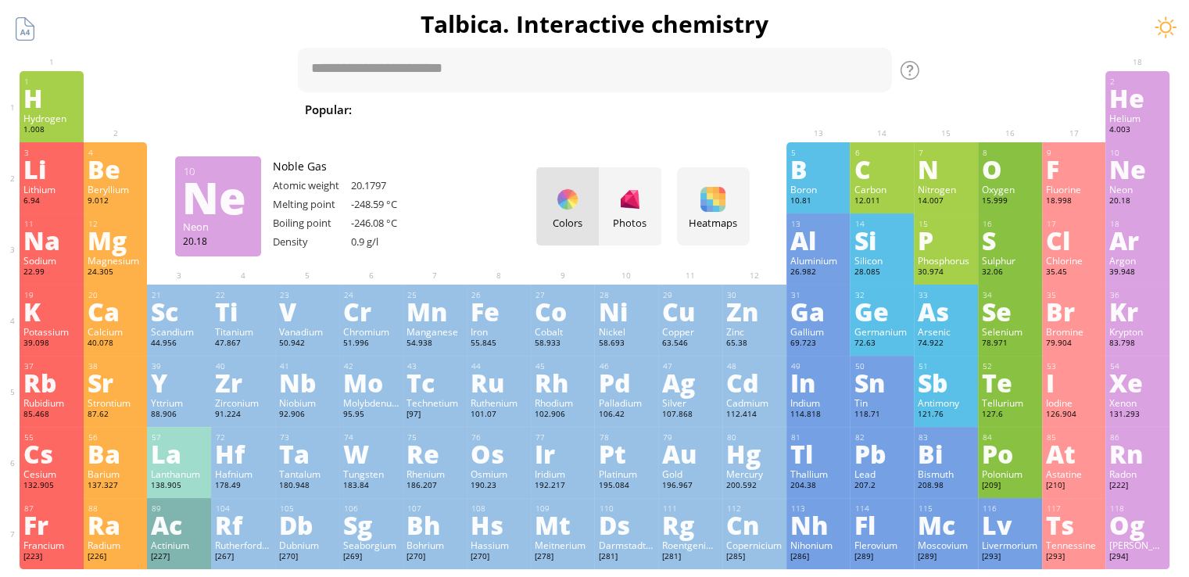
click at [1138, 175] on div "Ne" at bounding box center [1137, 168] width 56 height 25
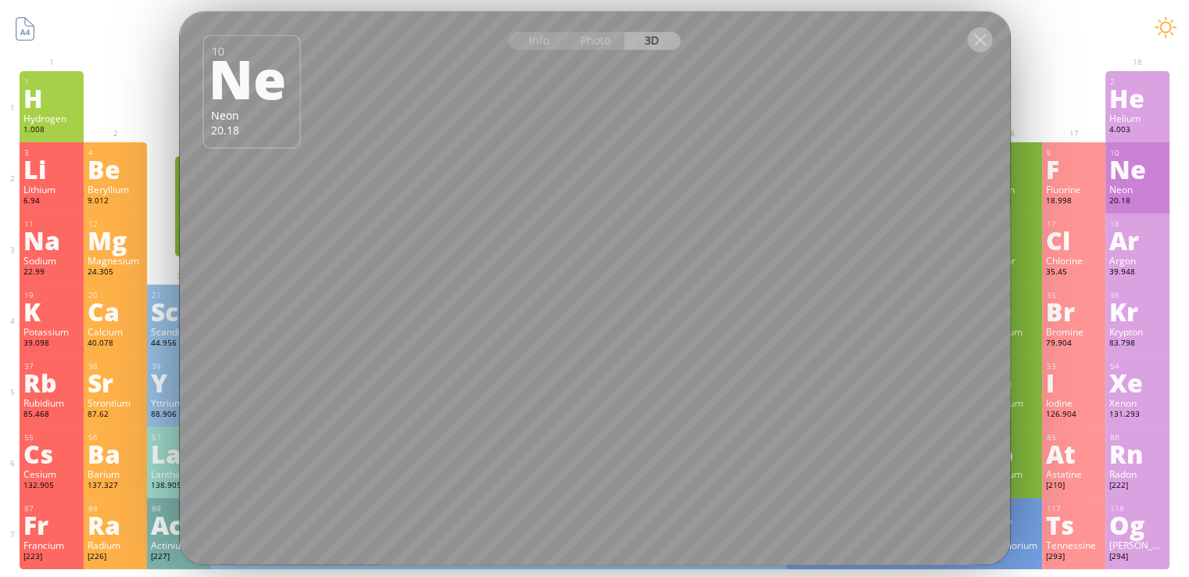
click at [987, 45] on div at bounding box center [979, 39] width 25 height 25
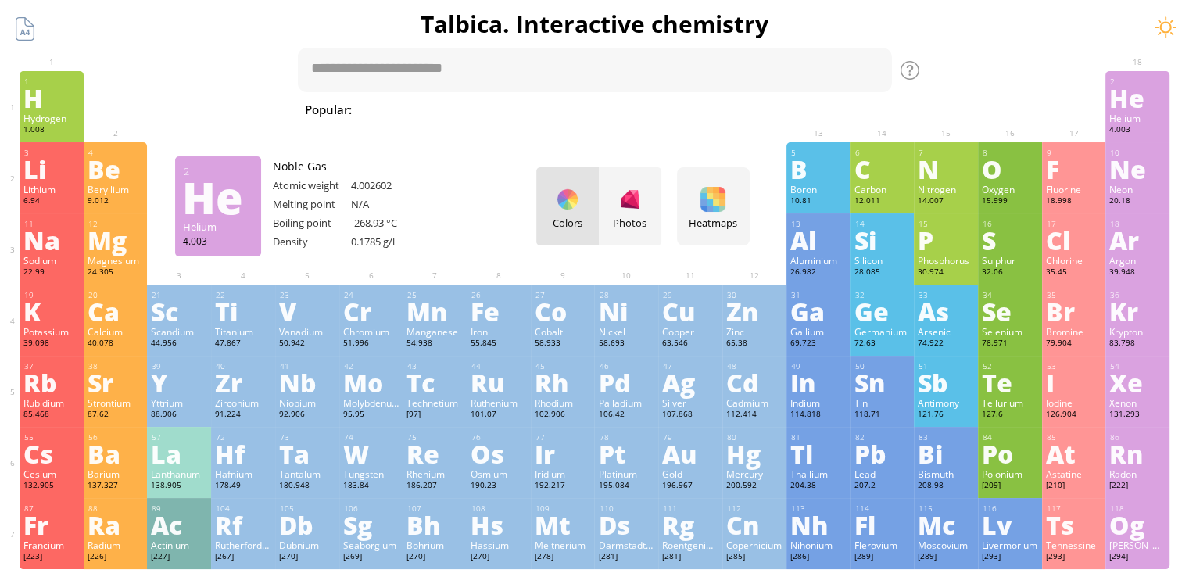
click at [1154, 110] on div "He" at bounding box center [1137, 97] width 56 height 25
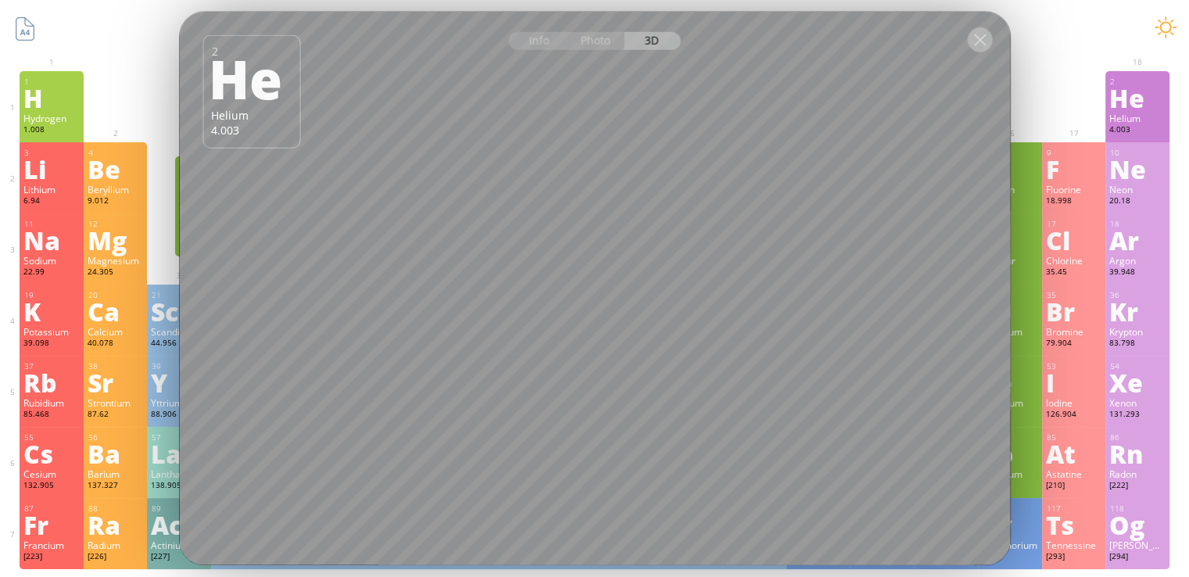
click at [980, 44] on div at bounding box center [979, 39] width 25 height 25
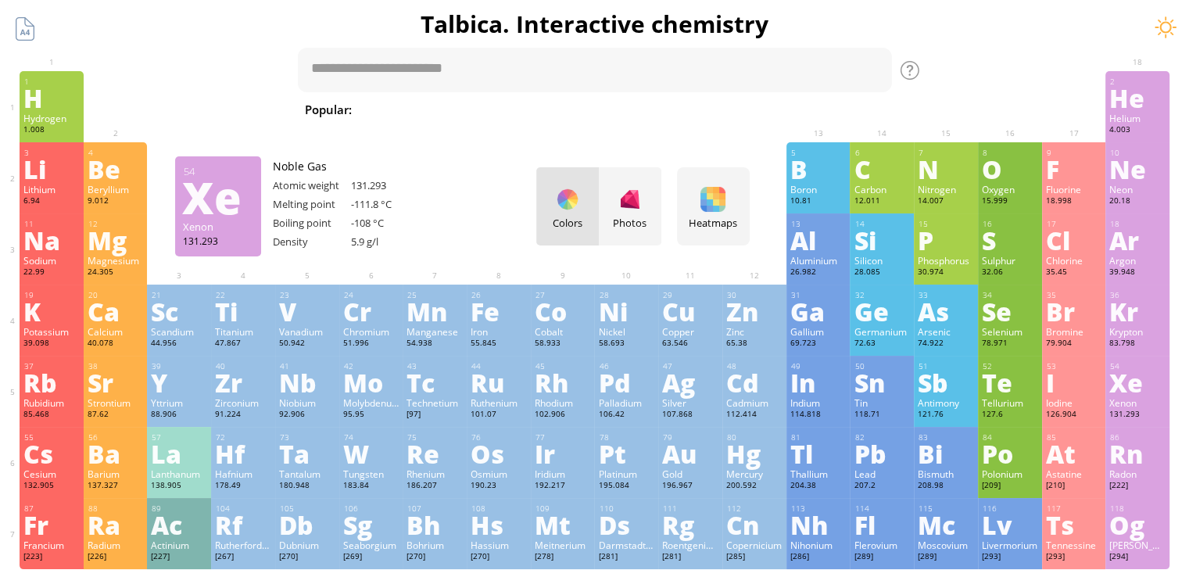
click at [1154, 385] on div "Xe" at bounding box center [1137, 382] width 56 height 25
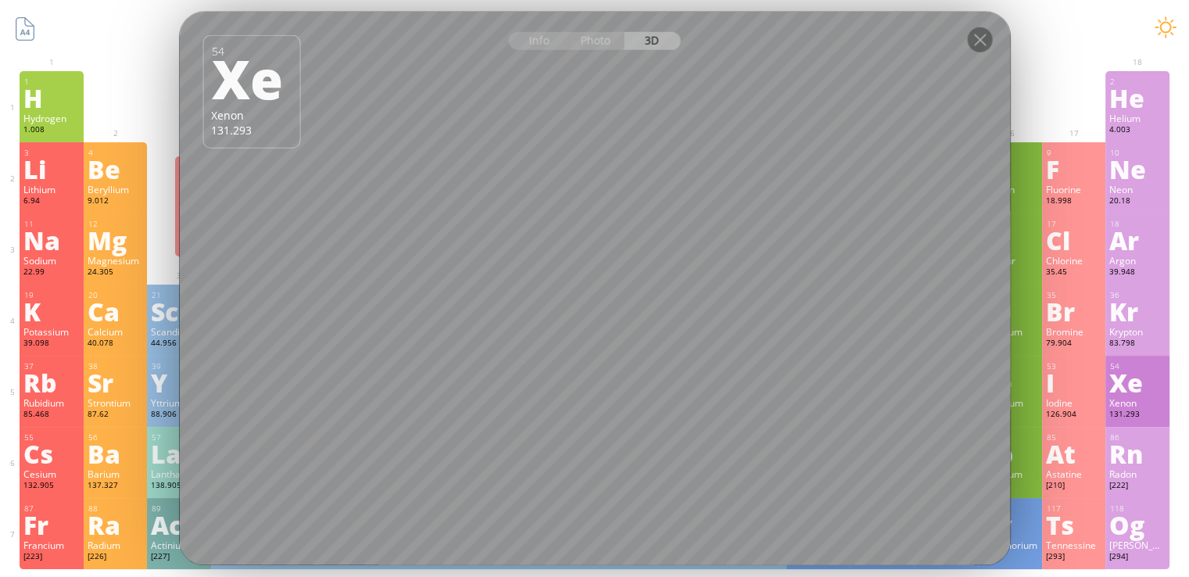
drag, startPoint x: 979, startPoint y: 48, endPoint x: 1126, endPoint y: 371, distance: 354.1
click at [979, 48] on div at bounding box center [979, 39] width 25 height 25
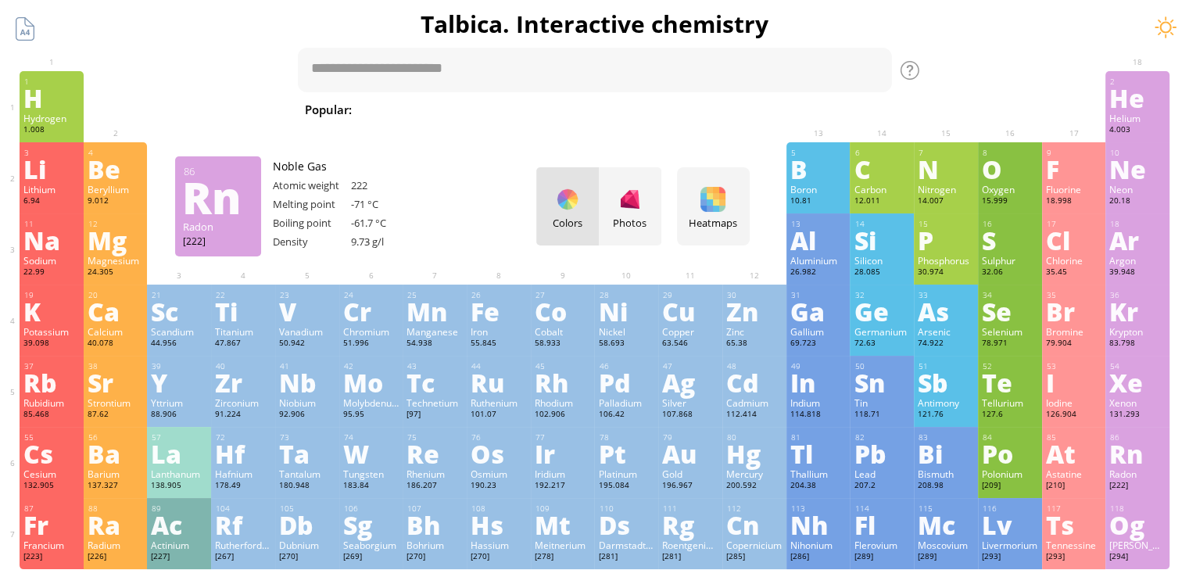
click at [1166, 457] on div "Rn" at bounding box center [1137, 453] width 56 height 25
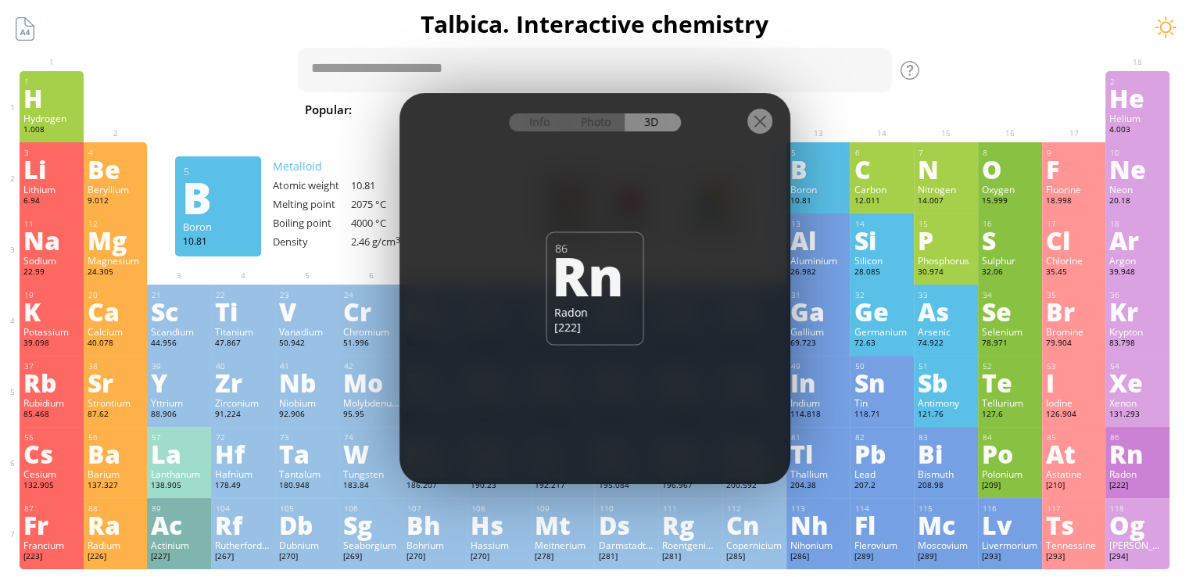
click at [755, 116] on div at bounding box center [759, 121] width 25 height 25
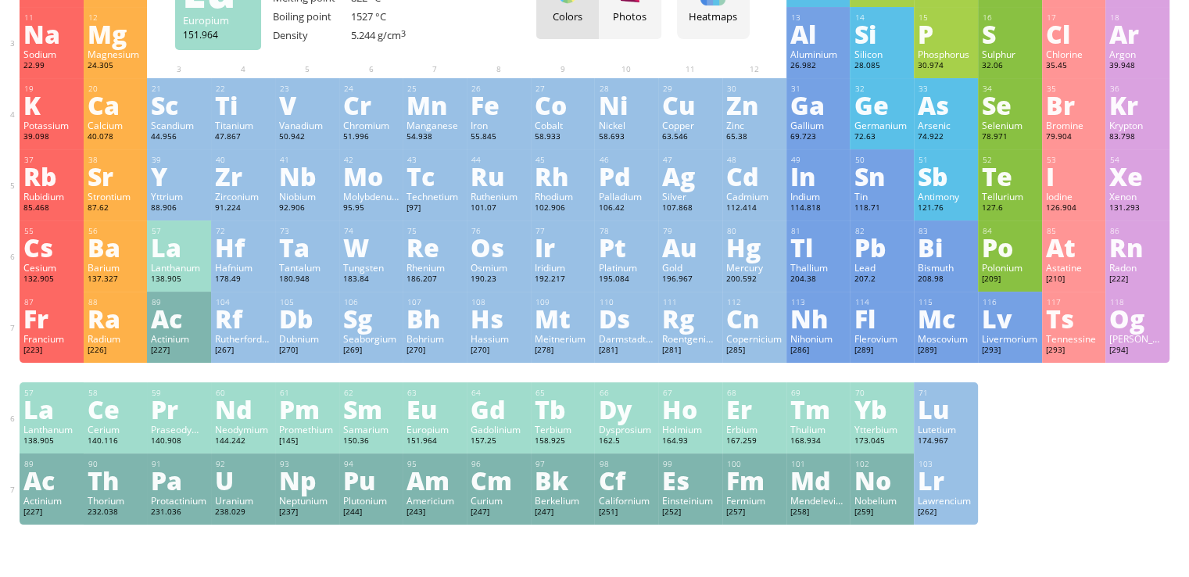
scroll to position [235, 0]
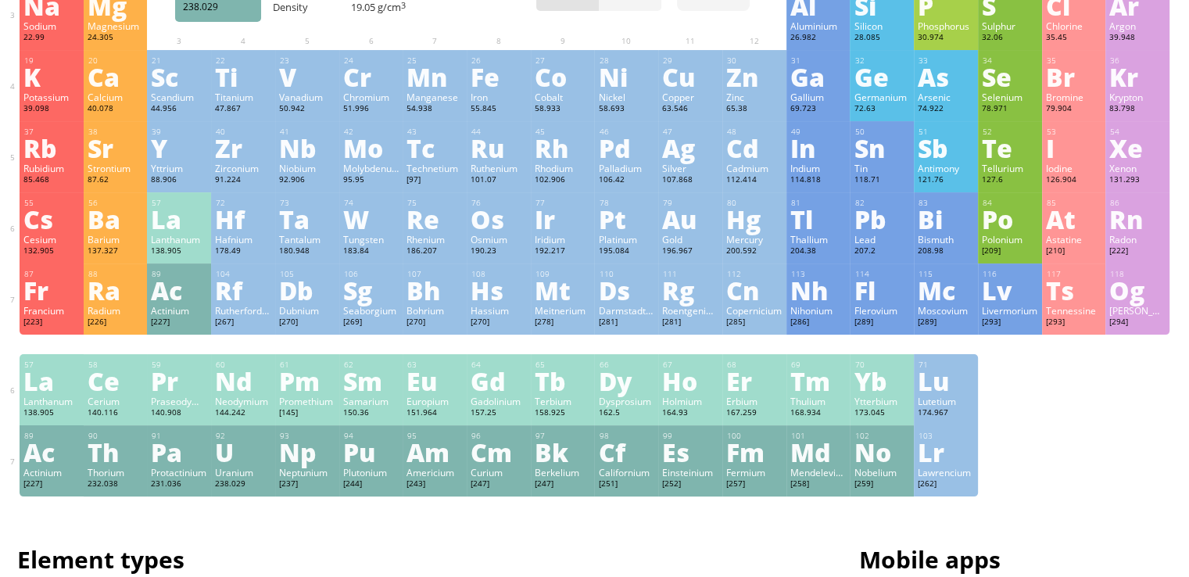
click at [226, 464] on div "U" at bounding box center [243, 451] width 56 height 25
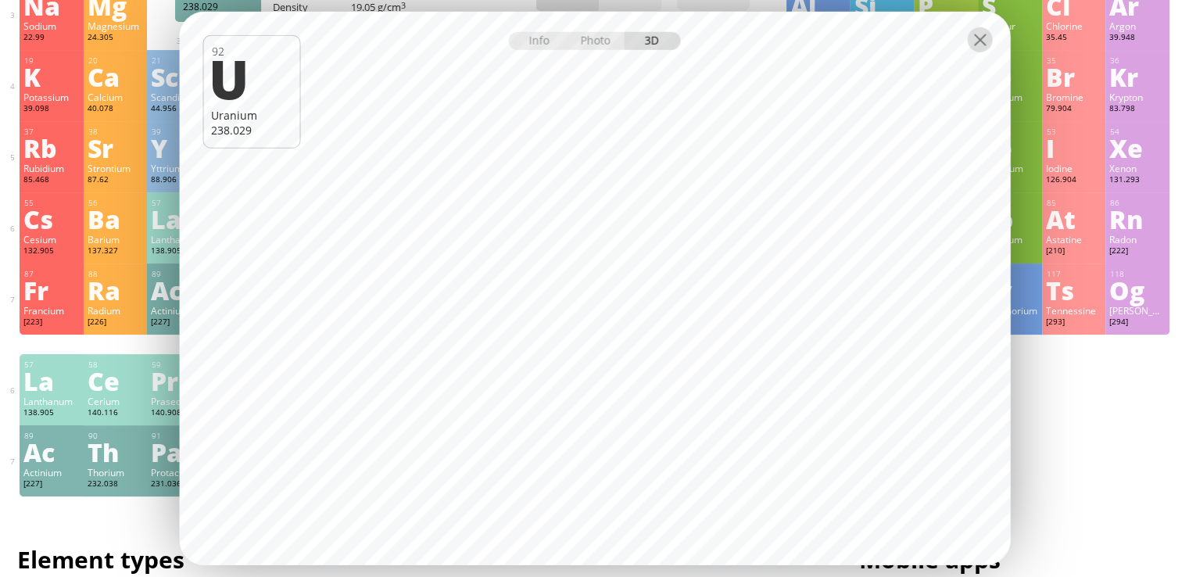
click at [981, 52] on div at bounding box center [979, 39] width 25 height 25
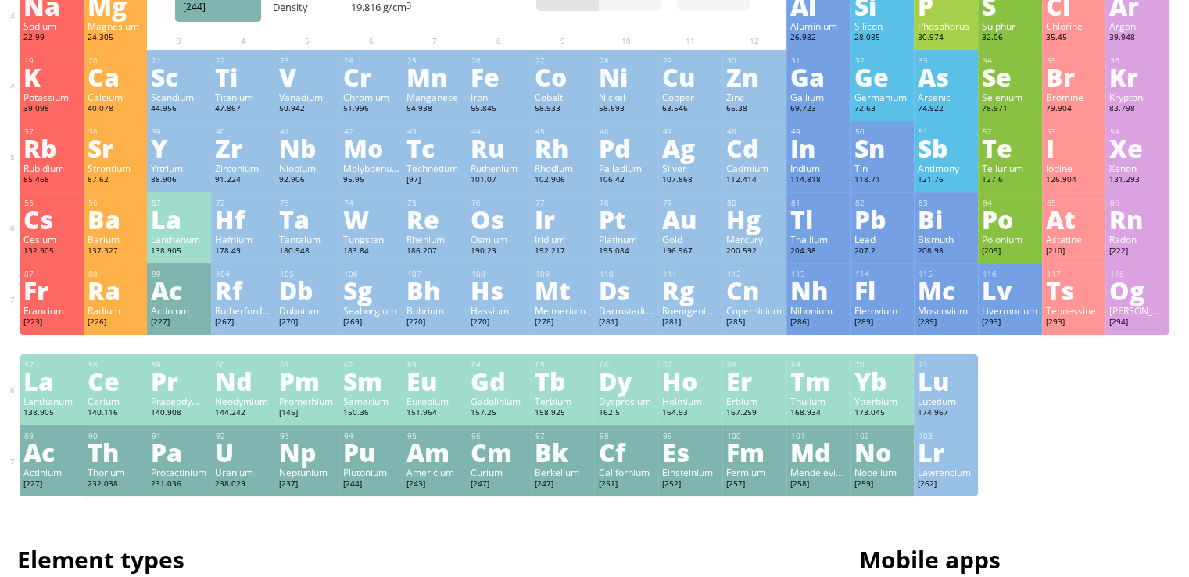
click at [357, 464] on div "Pu" at bounding box center [371, 451] width 56 height 25
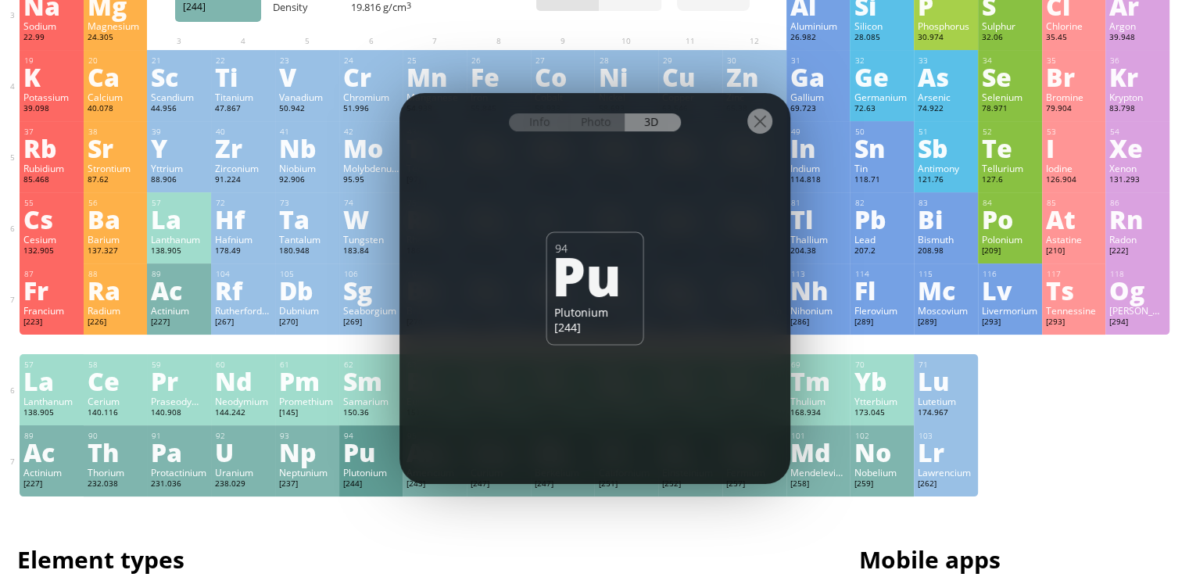
click at [763, 126] on div at bounding box center [759, 121] width 25 height 25
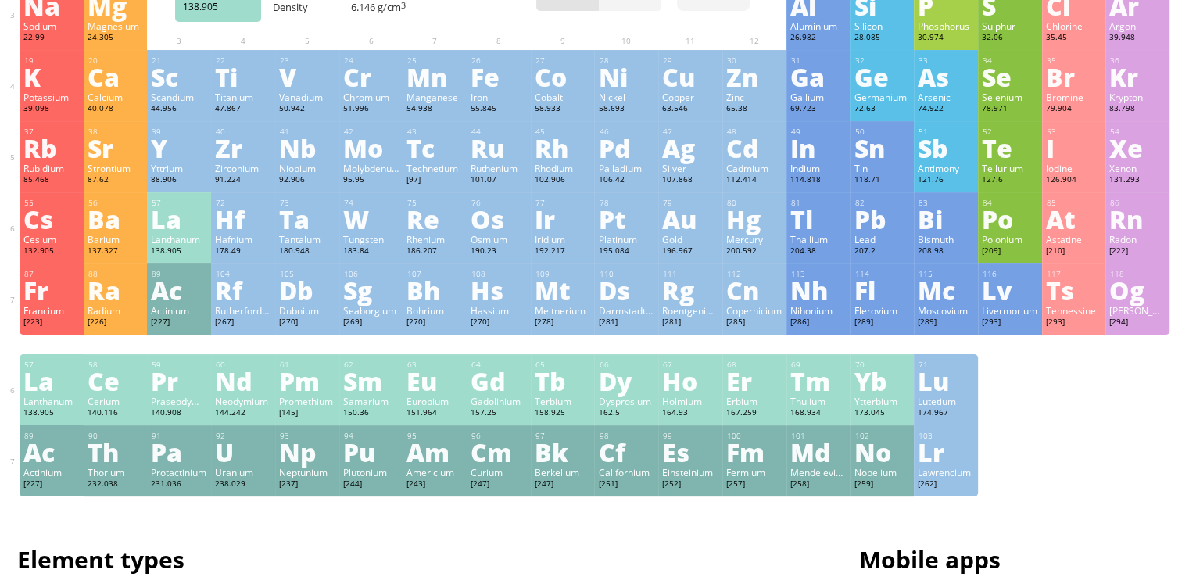
click at [55, 404] on div "Lanthanum" at bounding box center [51, 401] width 56 height 13
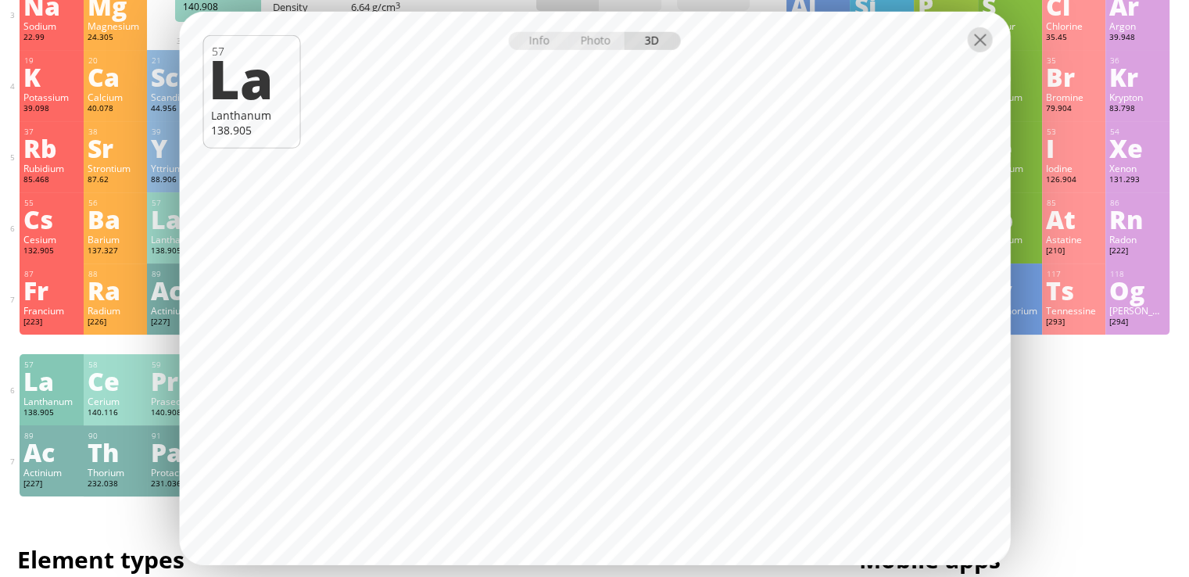
click at [981, 38] on div at bounding box center [979, 39] width 25 height 25
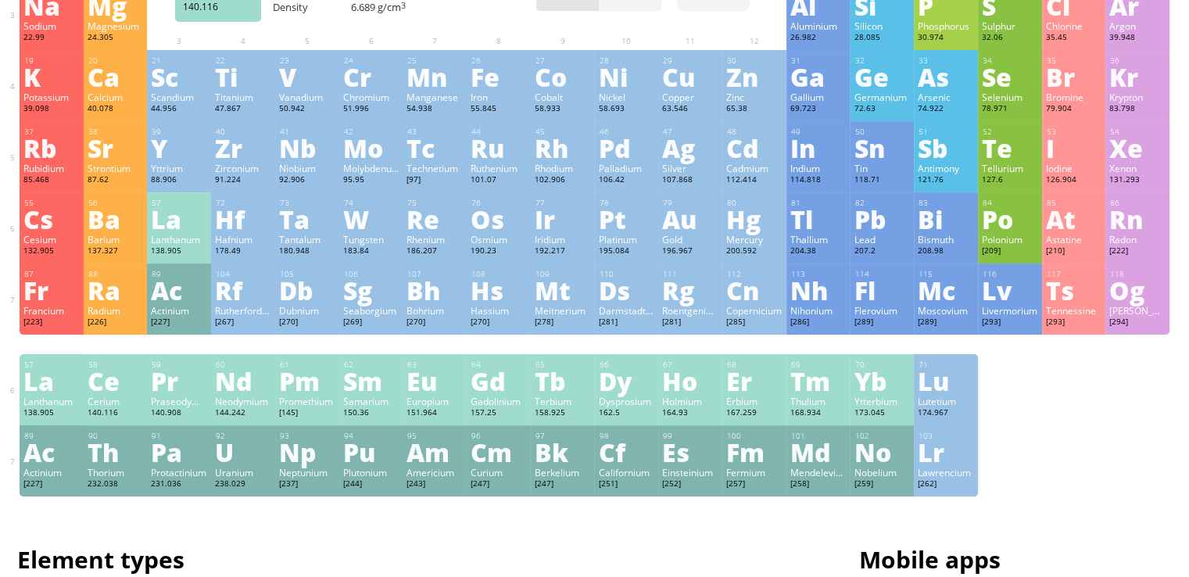
click at [101, 393] on div "Ce" at bounding box center [116, 380] width 56 height 25
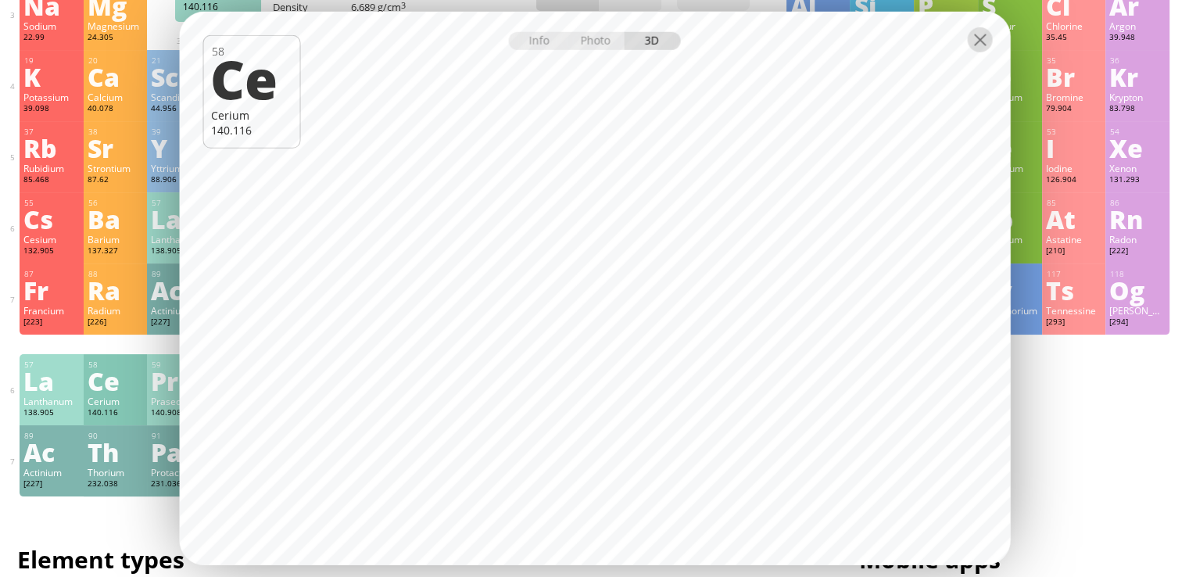
click at [977, 40] on div at bounding box center [979, 39] width 25 height 25
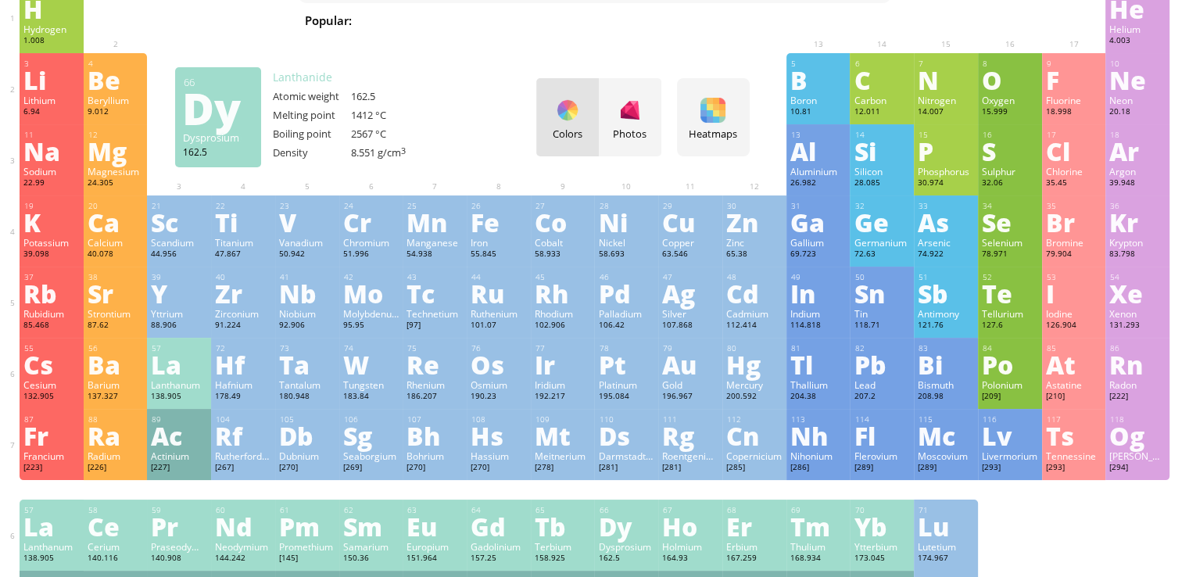
scroll to position [0, 0]
